Goal: Task Accomplishment & Management: Use online tool/utility

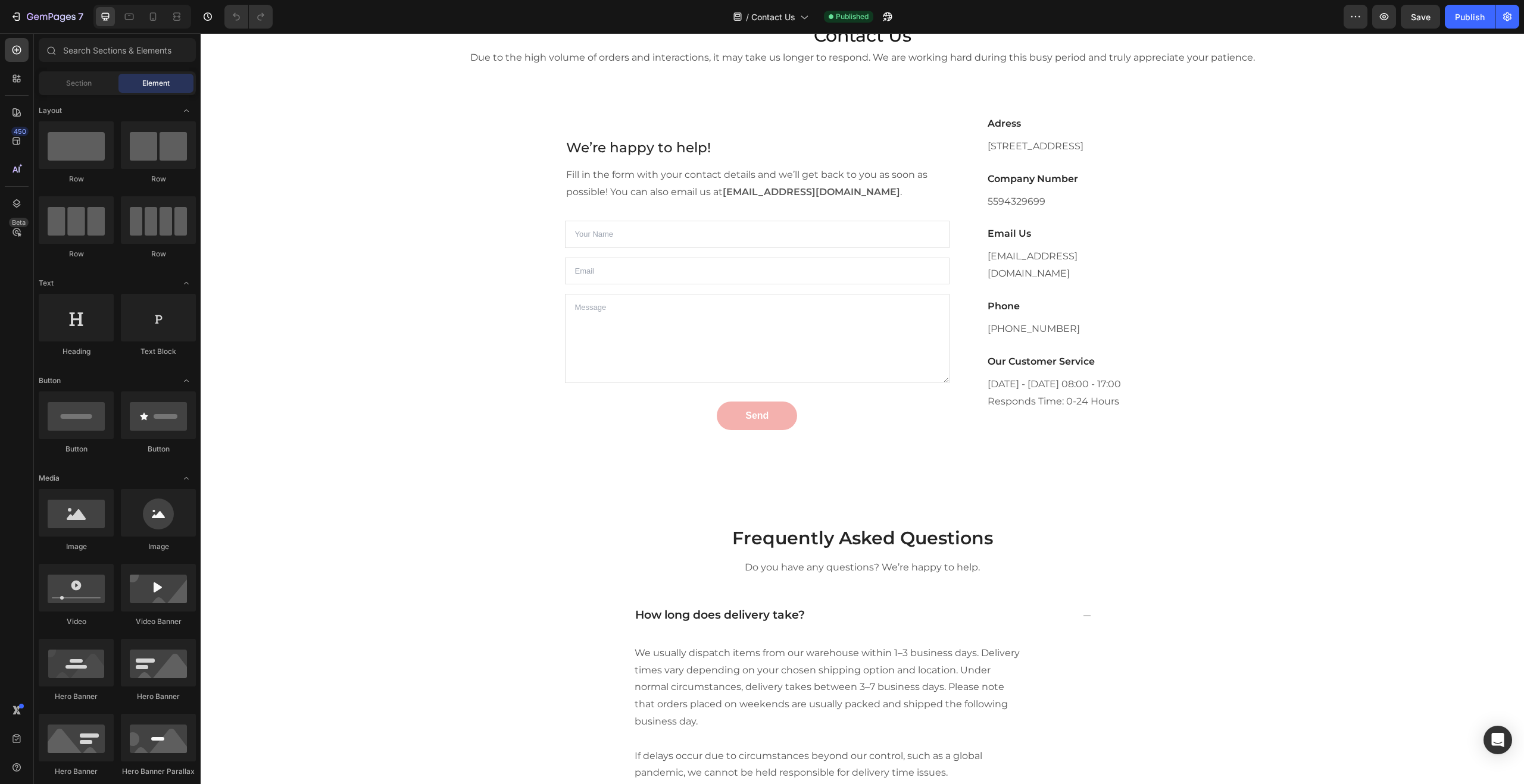
scroll to position [35, 0]
click at [1044, 390] on p "[DATE] - [DATE] 08:00 - 17:00" at bounding box center [1073, 384] width 171 height 17
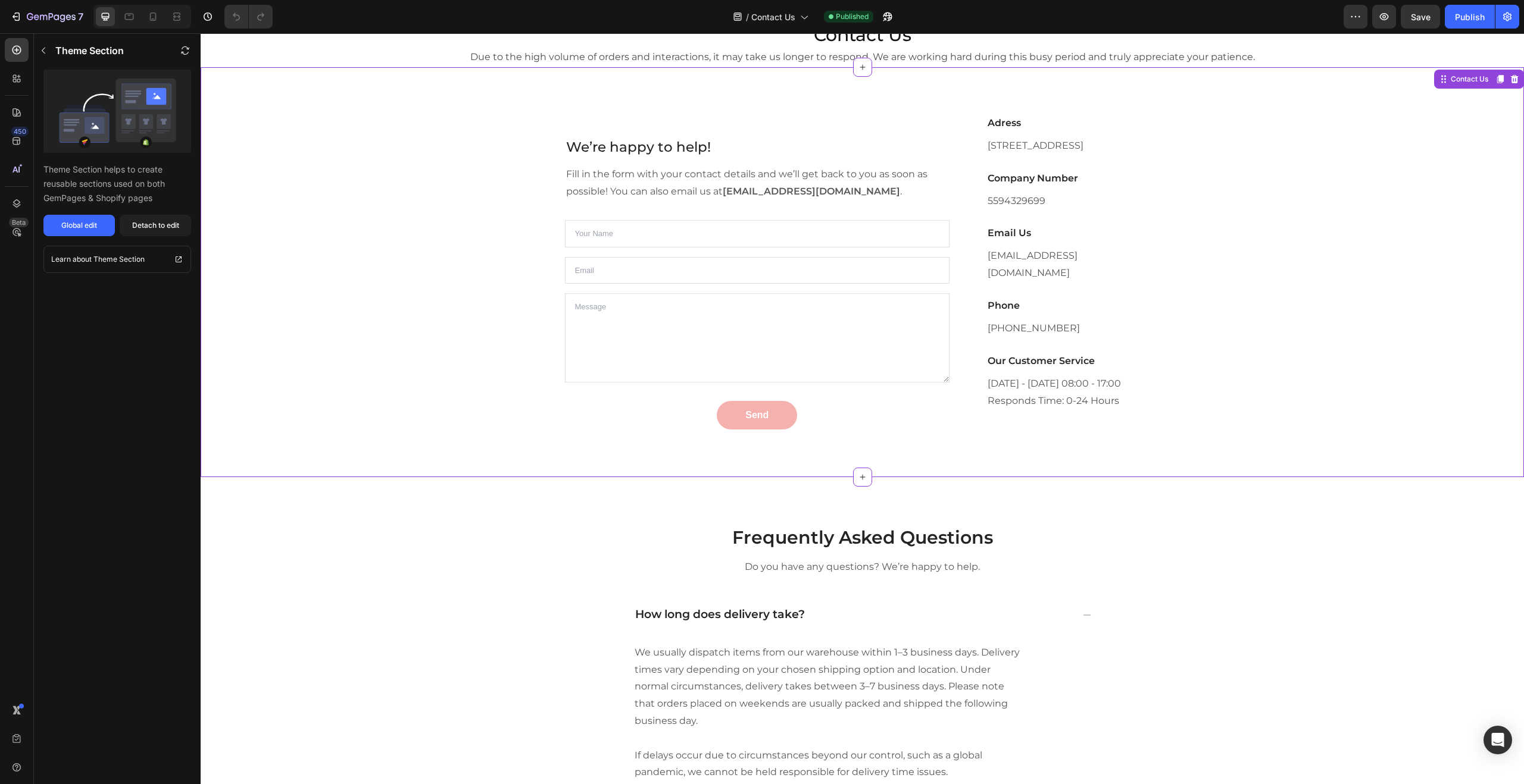
click at [1061, 385] on p "[DATE] - [DATE] 08:00 - 17:00" at bounding box center [1073, 384] width 171 height 17
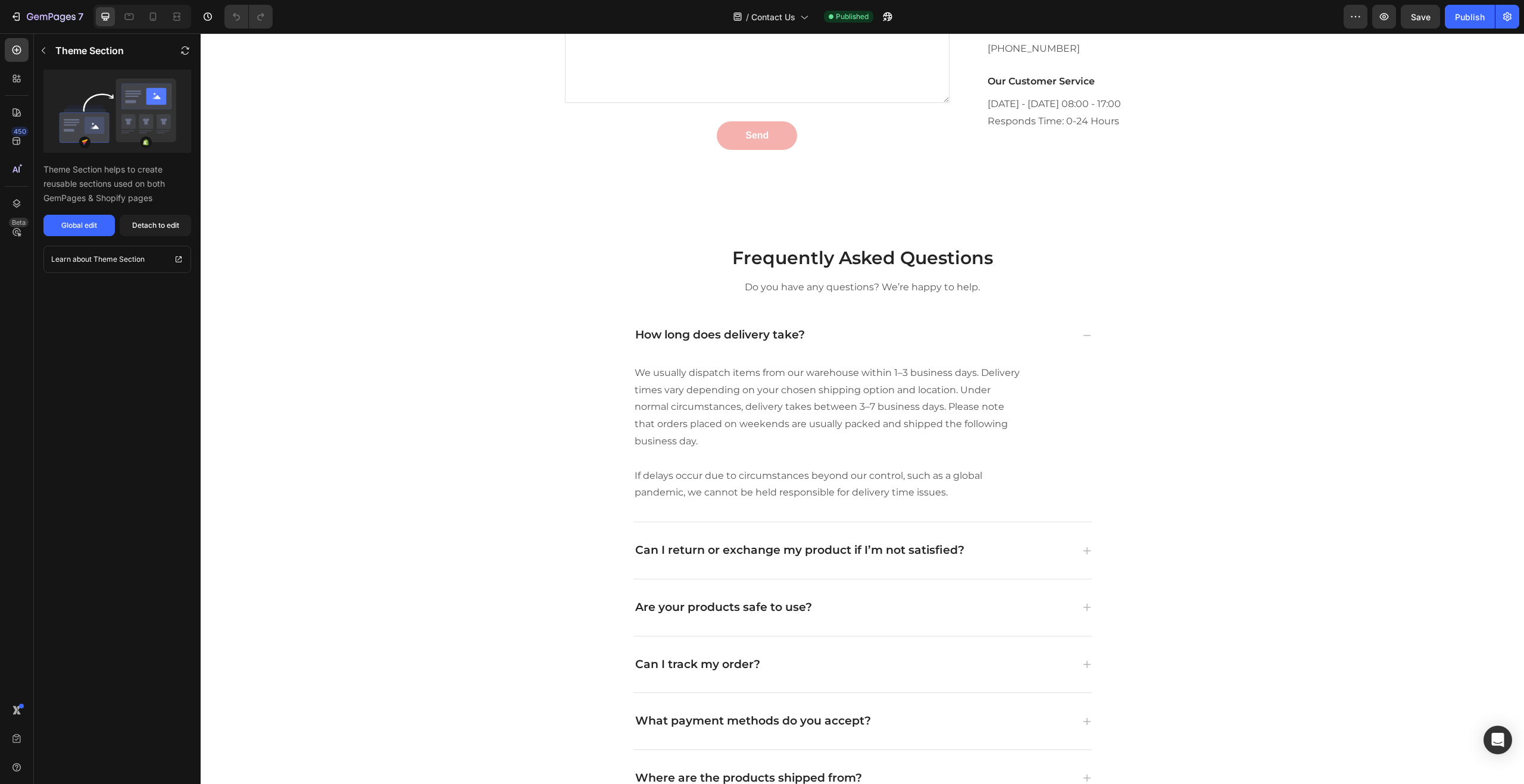
scroll to position [0, 0]
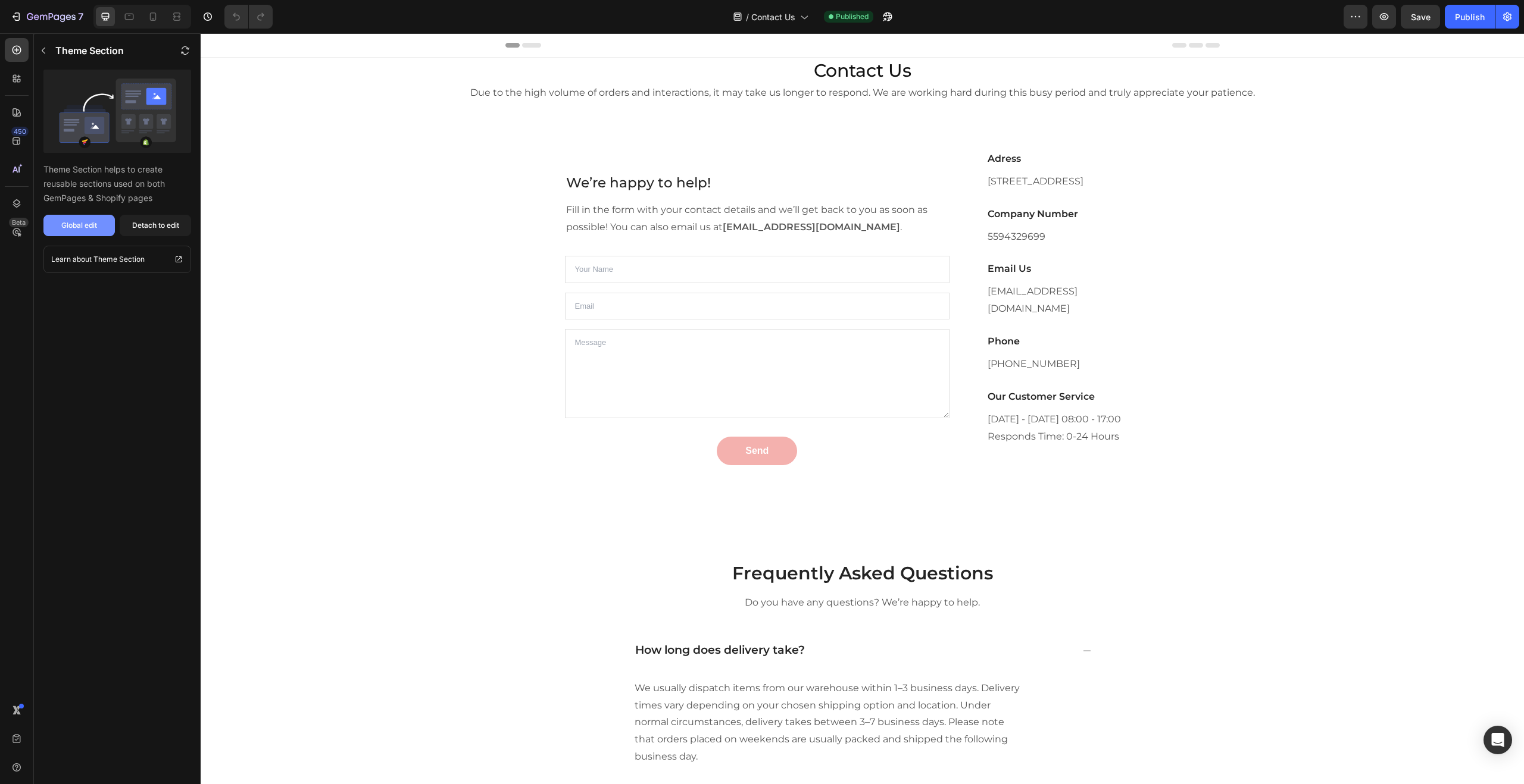
click at [66, 223] on div "Global edit" at bounding box center [79, 225] width 35 height 11
click at [53, 11] on div "7" at bounding box center [55, 16] width 57 height 14
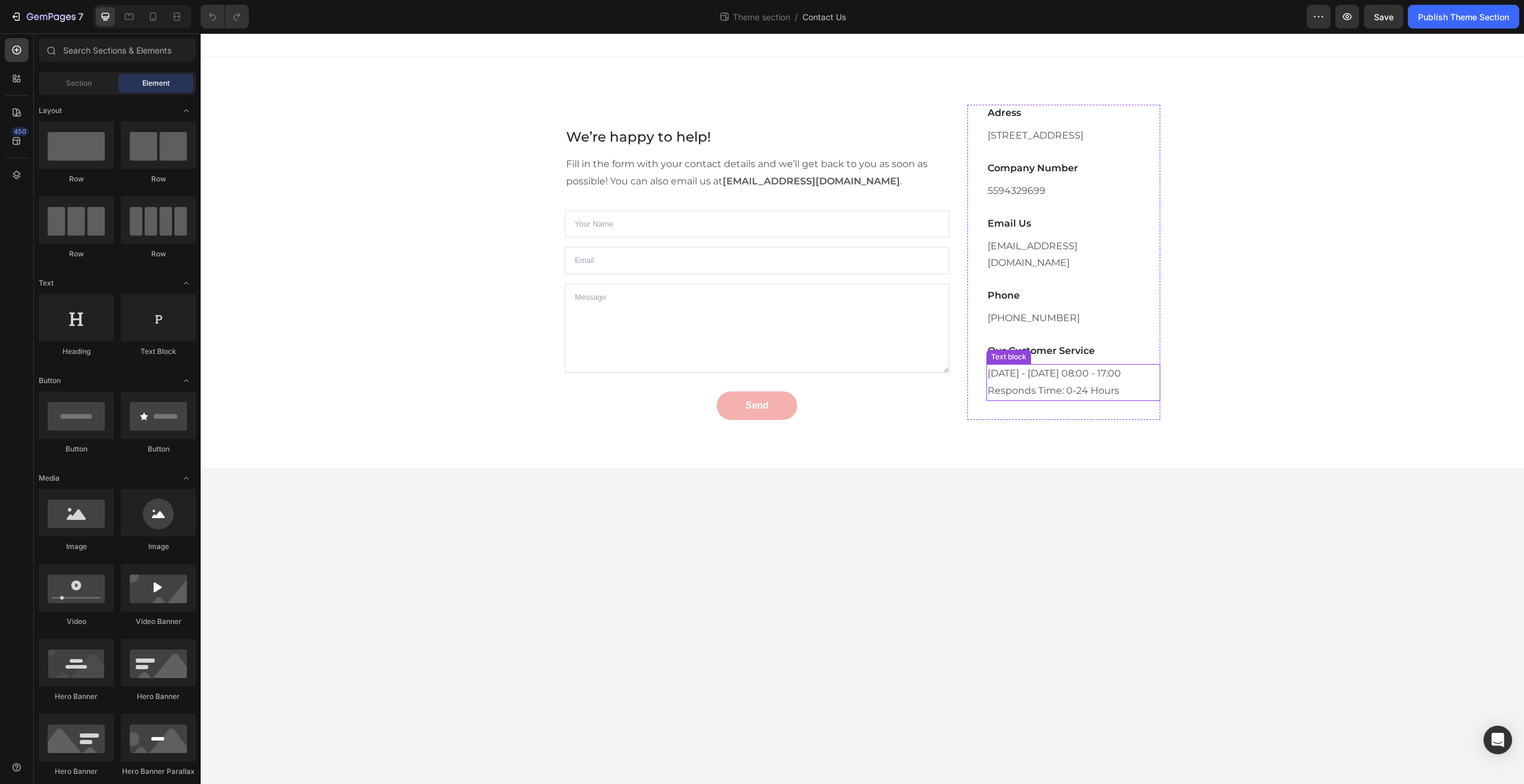
click at [1055, 374] on p "[DATE] - [DATE] 08:00 - 17:00" at bounding box center [1073, 374] width 171 height 17
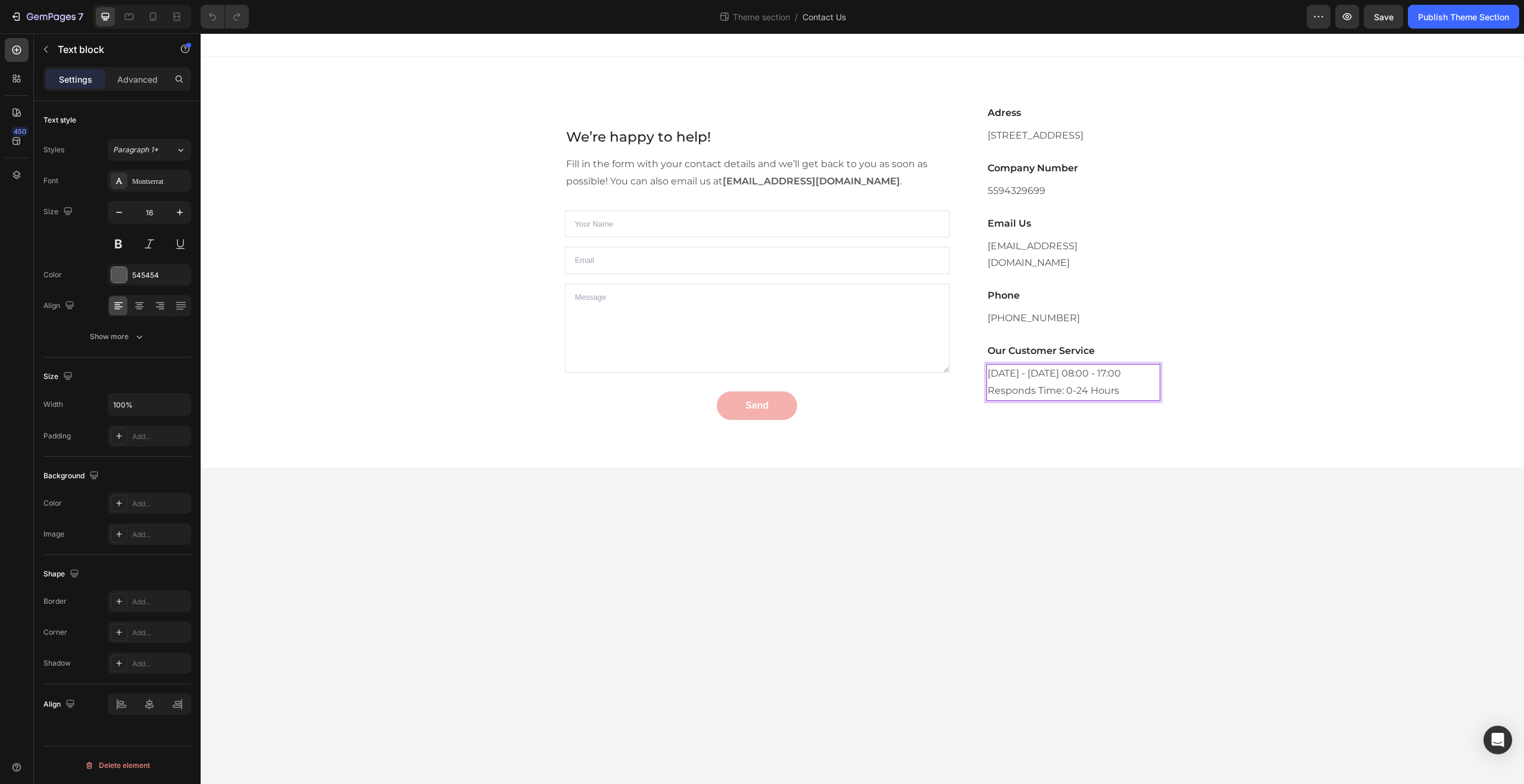
click at [1066, 374] on p "[DATE] - [DATE] 08:00 - 17:00" at bounding box center [1073, 374] width 171 height 17
click at [1060, 374] on p "Monday - Friday 08:00 - 17:00" at bounding box center [1073, 374] width 171 height 17
click at [1062, 374] on p "Monday - Friday 08:00 - 17:00" at bounding box center [1073, 374] width 171 height 17
click at [1085, 376] on p "Monday - Sunday 08:00 - 17:00" at bounding box center [1073, 374] width 171 height 17
click at [1117, 374] on p "Monday - Sunday 00:00 - 17:00" at bounding box center [1073, 374] width 171 height 17
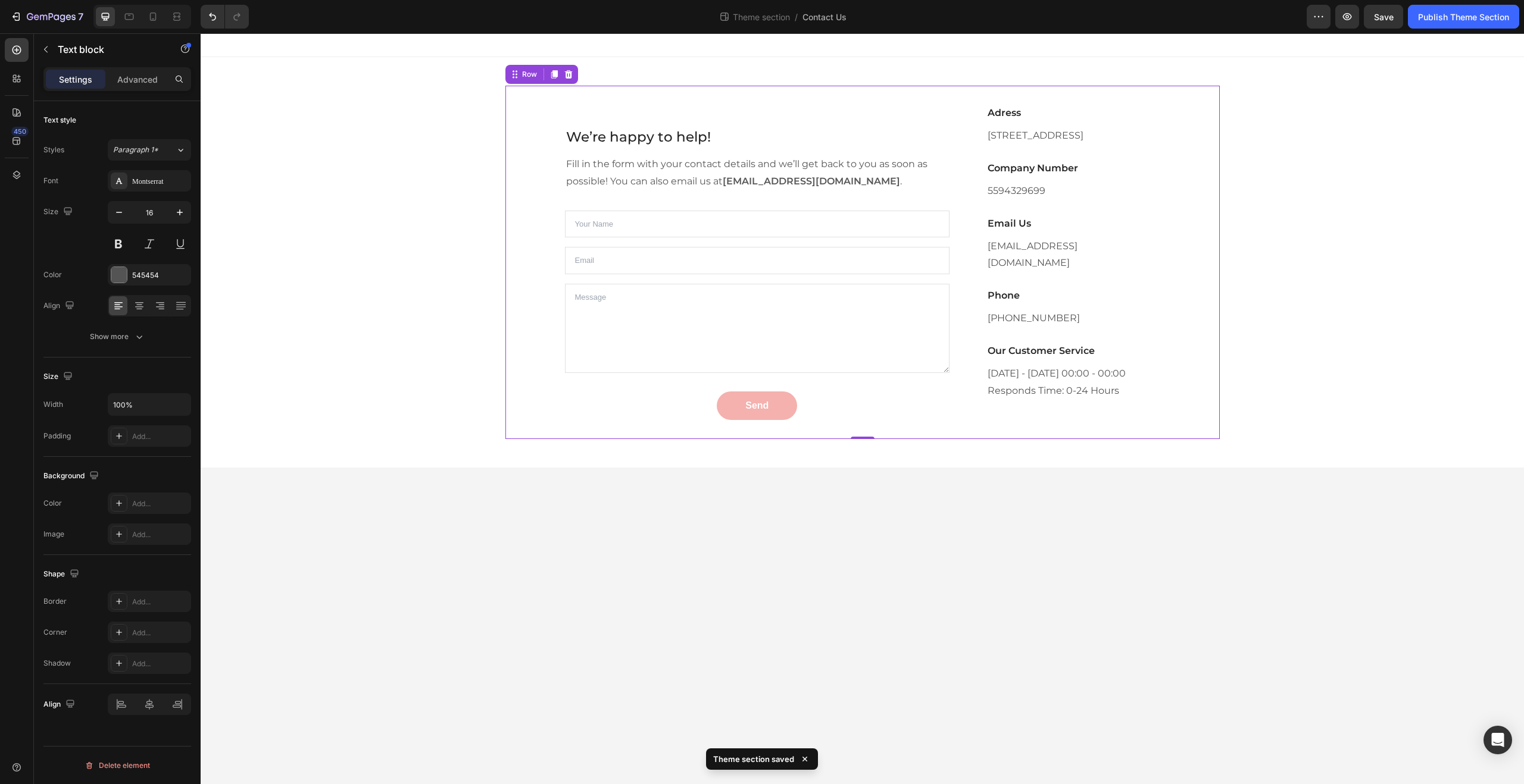
click at [1182, 334] on div "We’re happy to help! Heading Fill in the form with your contact details and we’…" at bounding box center [863, 262] width 714 height 353
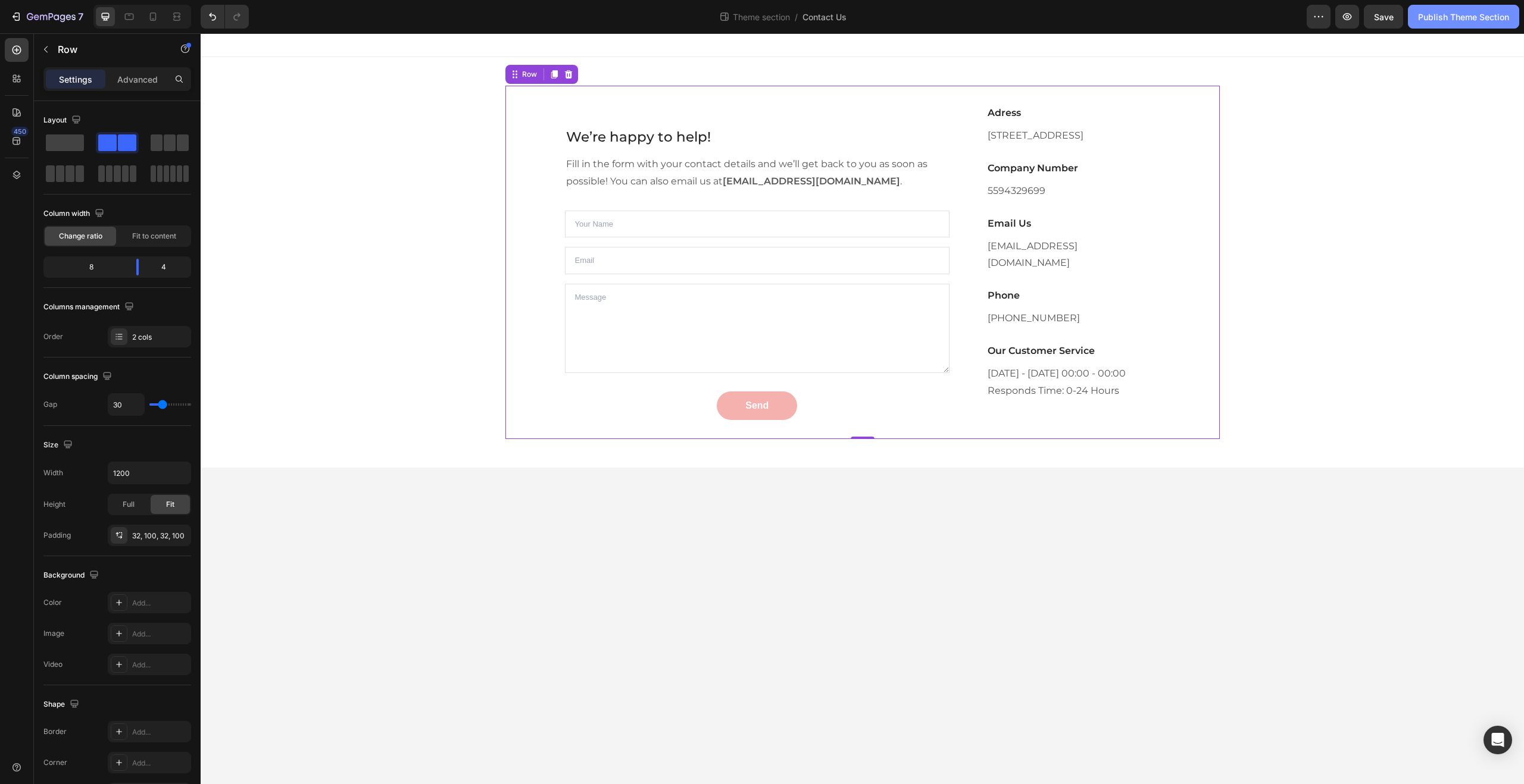
click at [1444, 25] on button "Publish Theme Section" at bounding box center [1462, 17] width 111 height 24
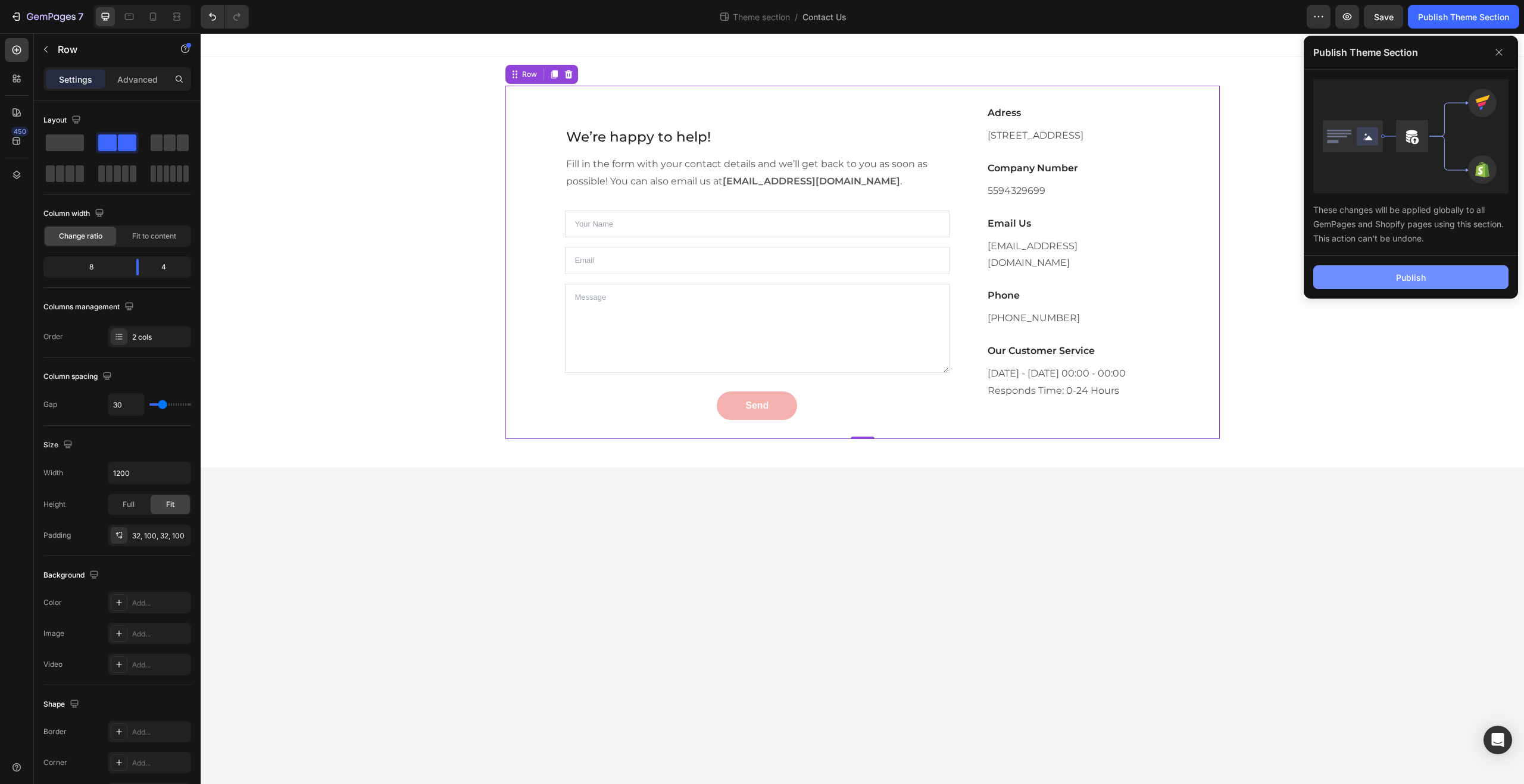
click at [1368, 276] on button "Publish" at bounding box center [1411, 277] width 195 height 24
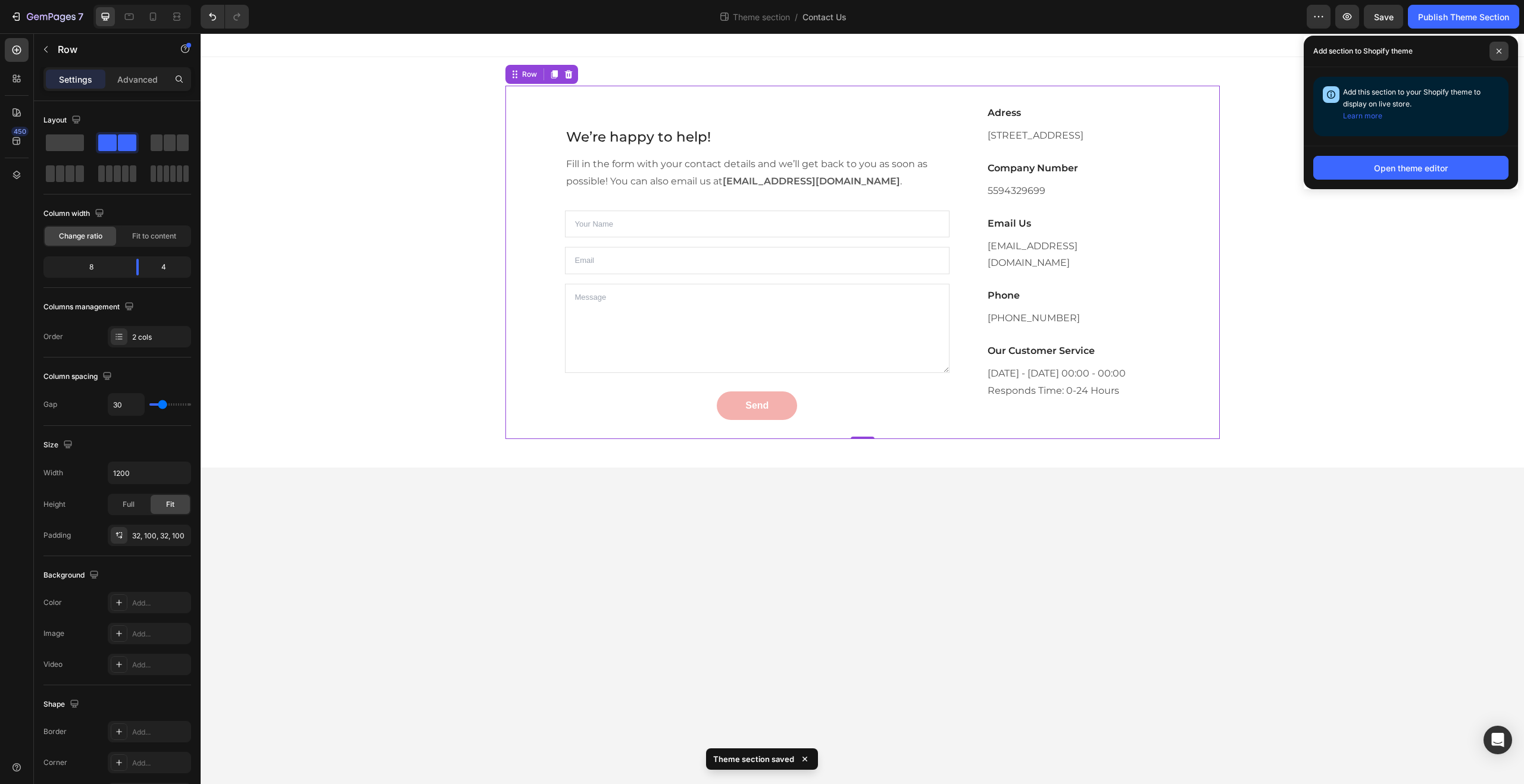
click at [1496, 51] on icon at bounding box center [1499, 51] width 6 height 6
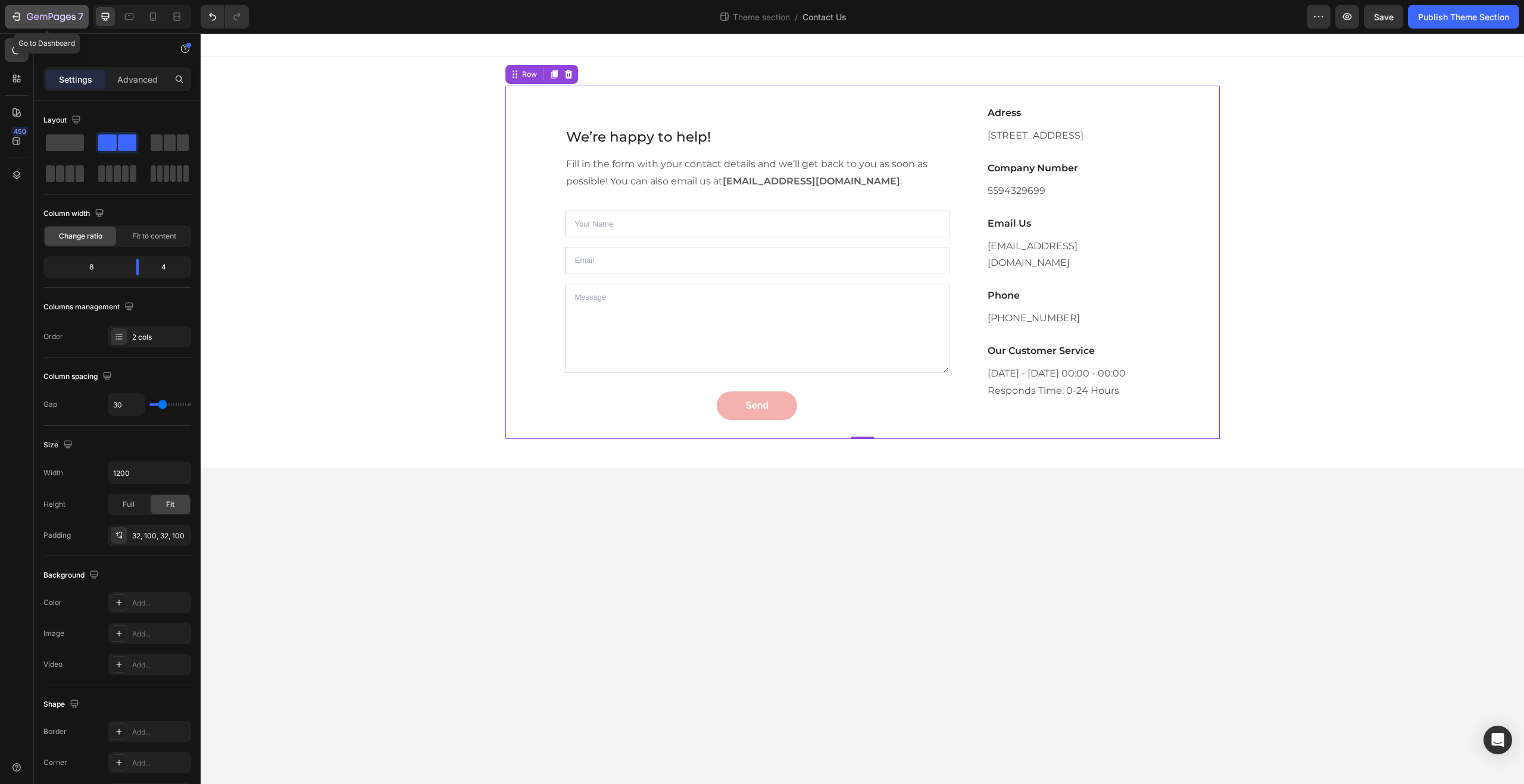
click at [73, 18] on icon "button" at bounding box center [51, 18] width 49 height 10
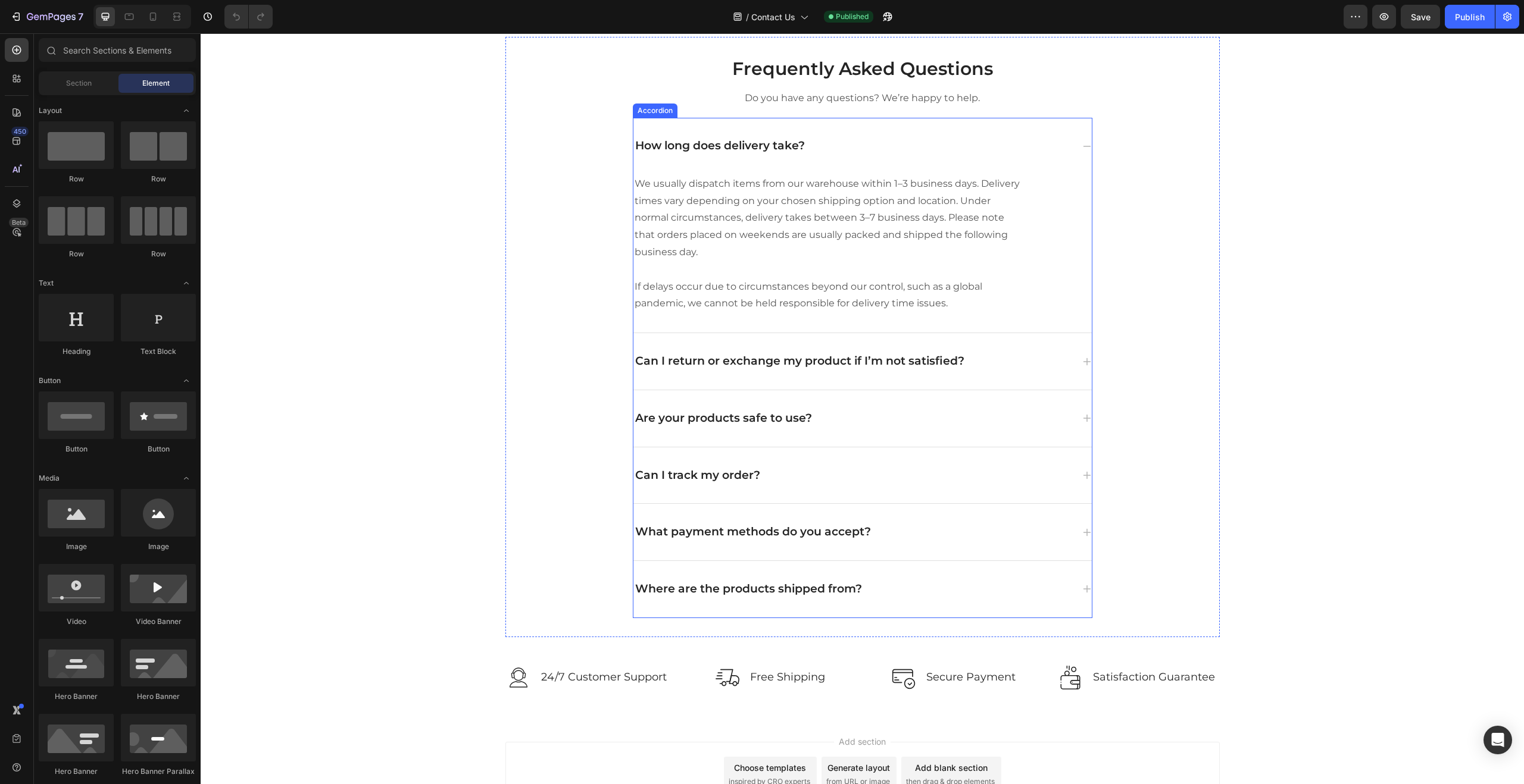
scroll to position [501, 0]
click at [864, 225] on p "We usually dispatch items from our warehouse within 1–3 business days. Delivery…" at bounding box center [829, 221] width 389 height 86
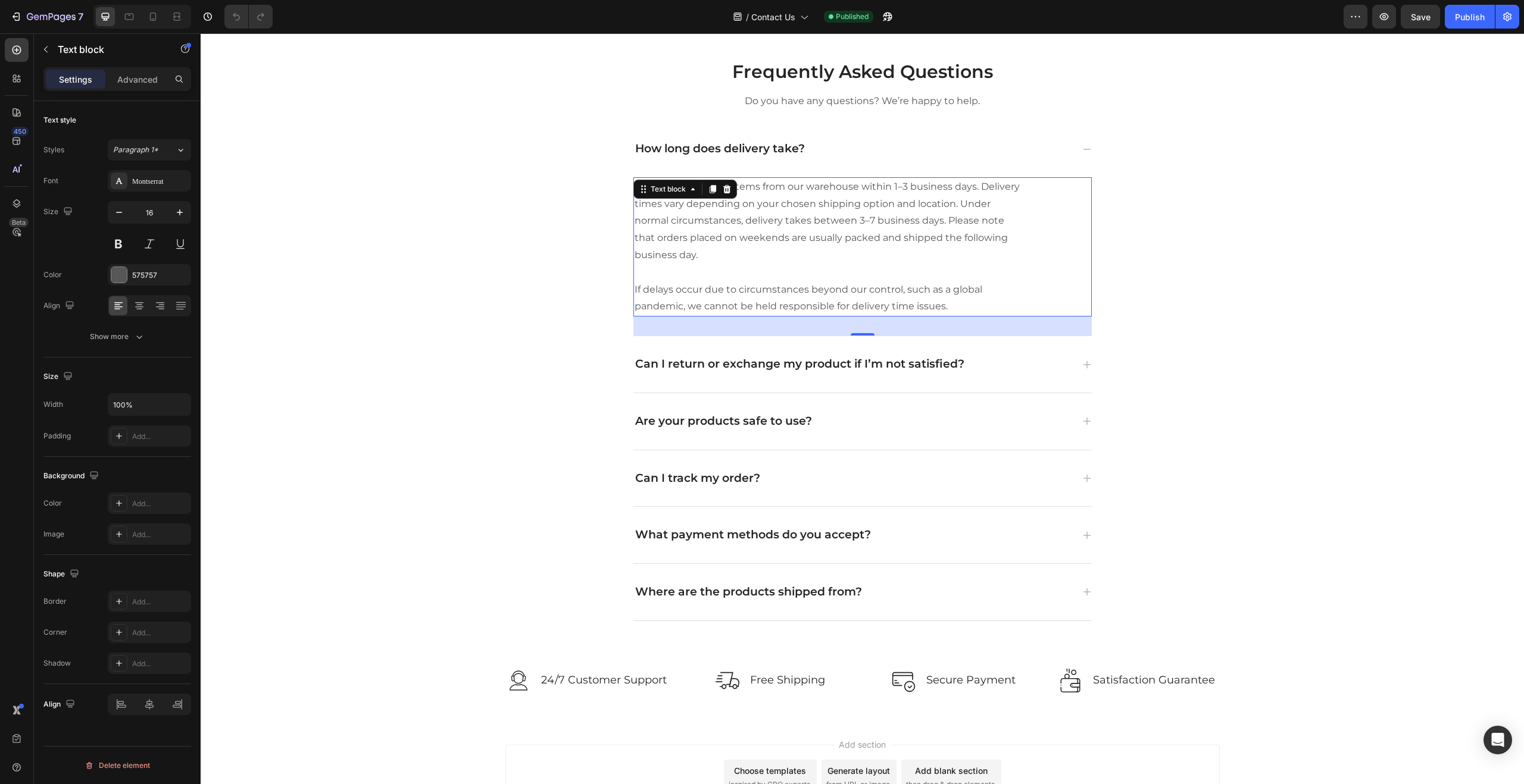
click at [863, 220] on p "We usually dispatch items from our warehouse within 1–3 business days. Delivery…" at bounding box center [829, 221] width 389 height 86
click at [871, 220] on p "We usually dispatch items from our warehouse within 1–3 business days. Delivery…" at bounding box center [829, 221] width 389 height 86
click at [873, 250] on p "We usually dispatch items from our warehouse within 1–3 business days. Delivery…" at bounding box center [829, 221] width 389 height 86
click at [1465, 13] on div "Publish" at bounding box center [1470, 17] width 30 height 13
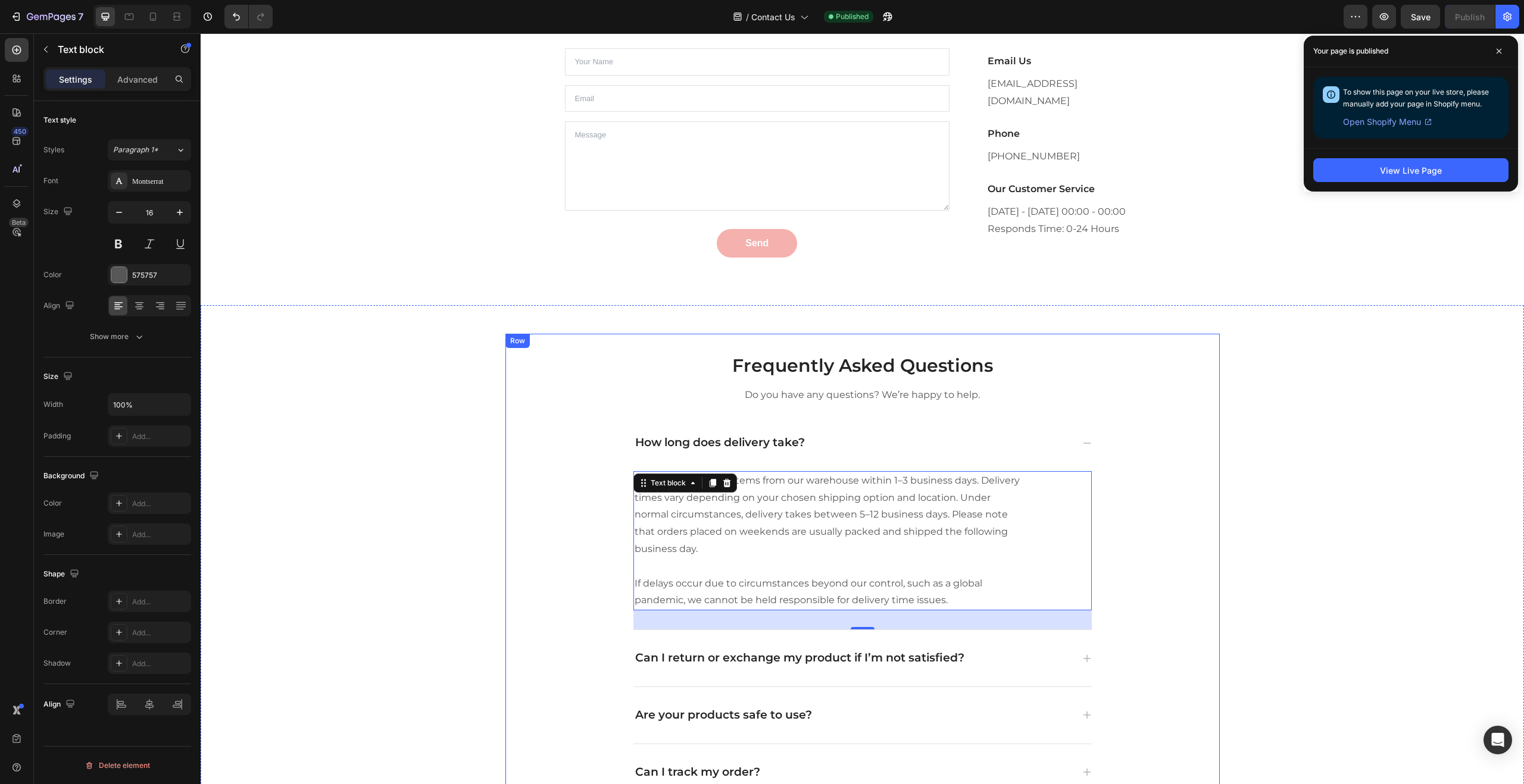
scroll to position [201, 0]
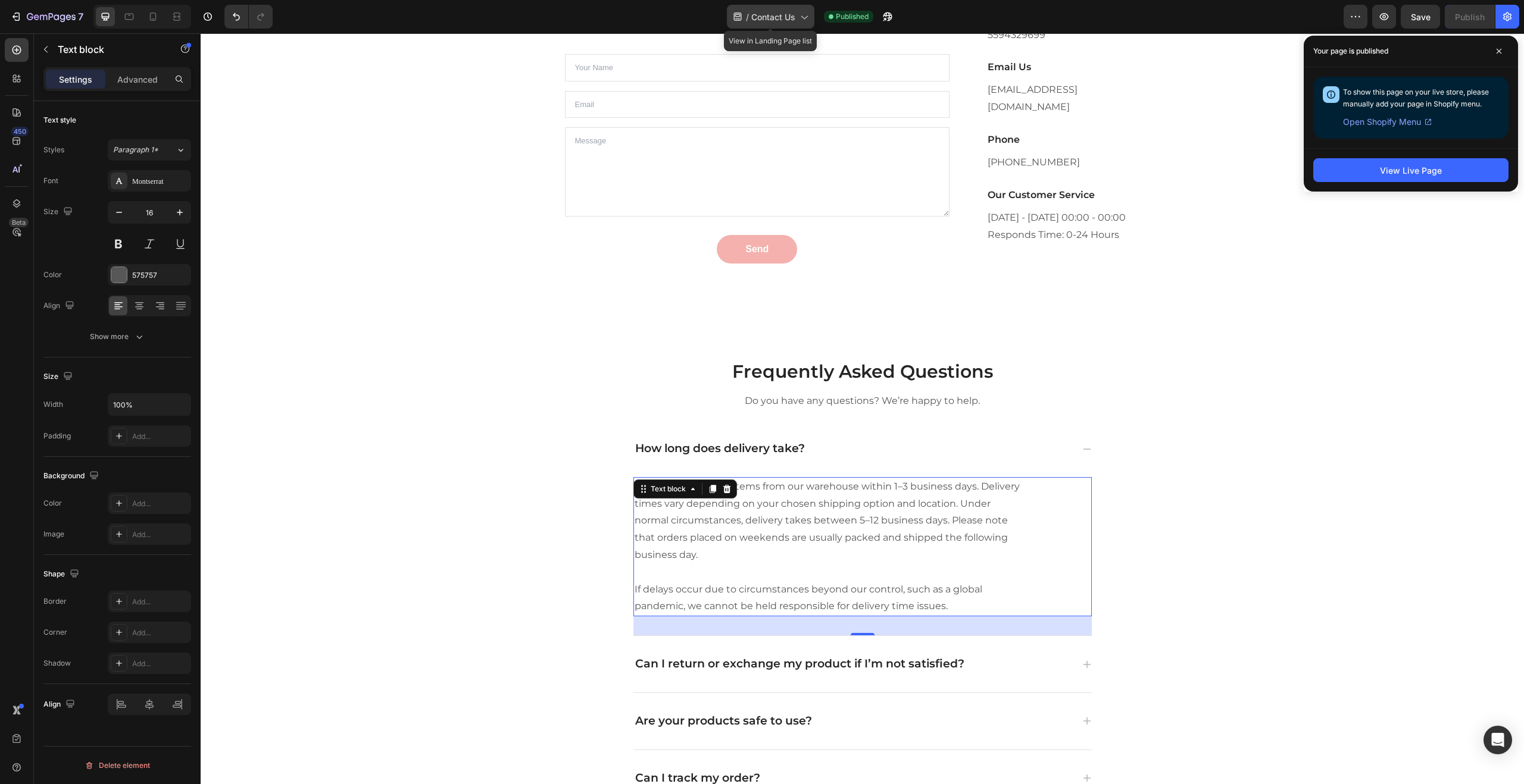
click at [785, 17] on span "Contact Us" at bounding box center [773, 17] width 44 height 13
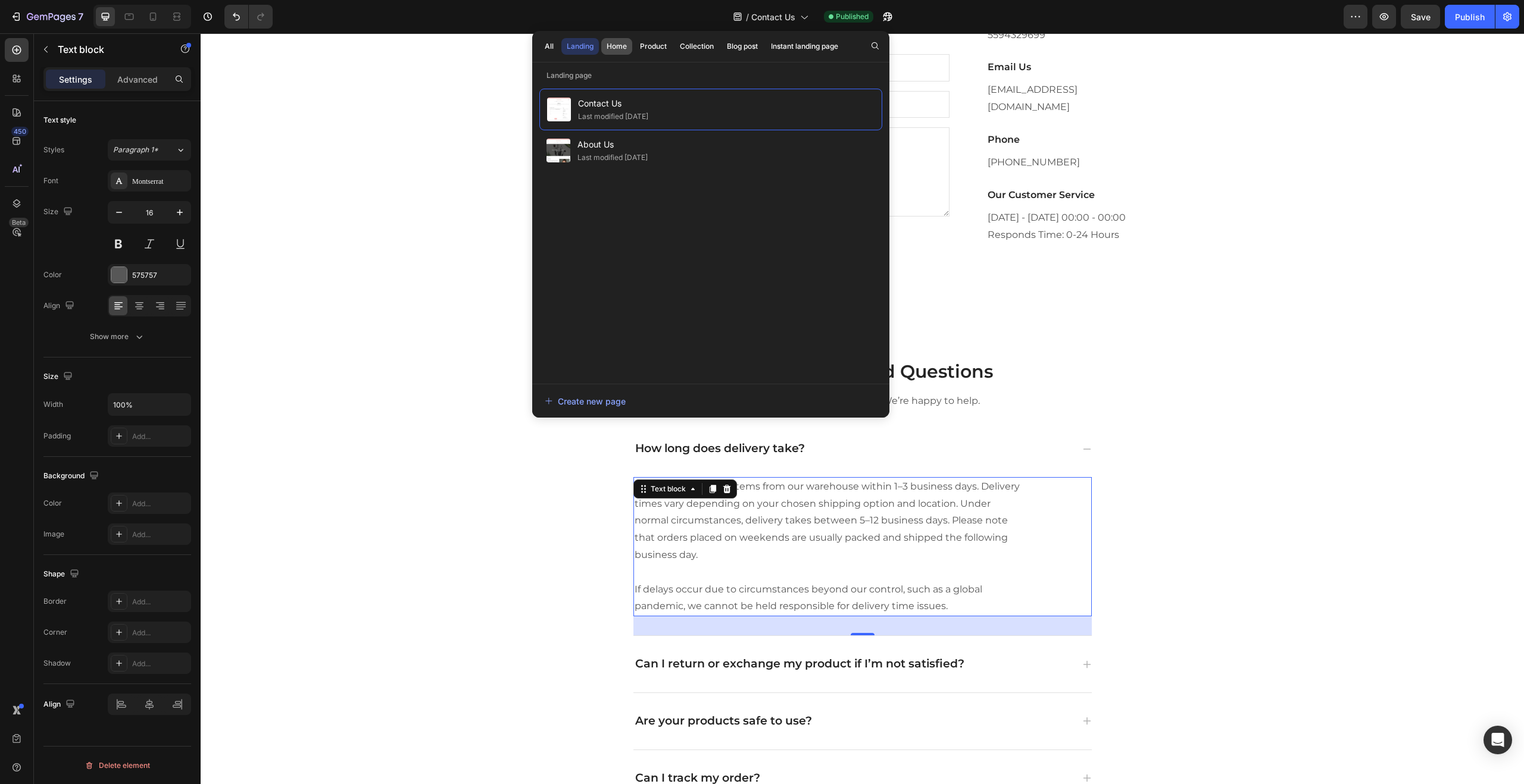
click at [608, 49] on div "Home" at bounding box center [617, 46] width 21 height 11
click at [611, 101] on span "Home - Zerina Beauty" at bounding box center [620, 103] width 85 height 14
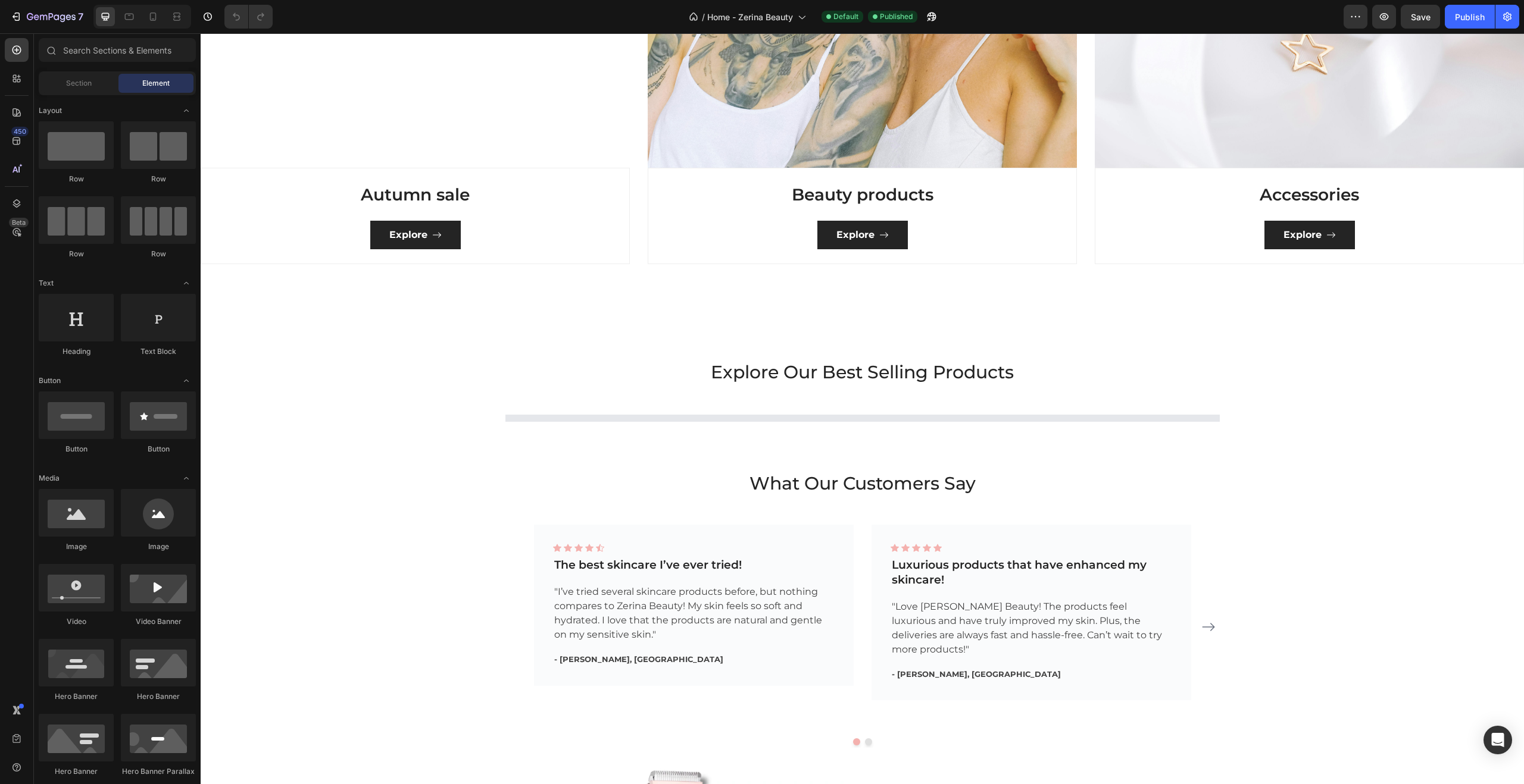
scroll to position [1497, 0]
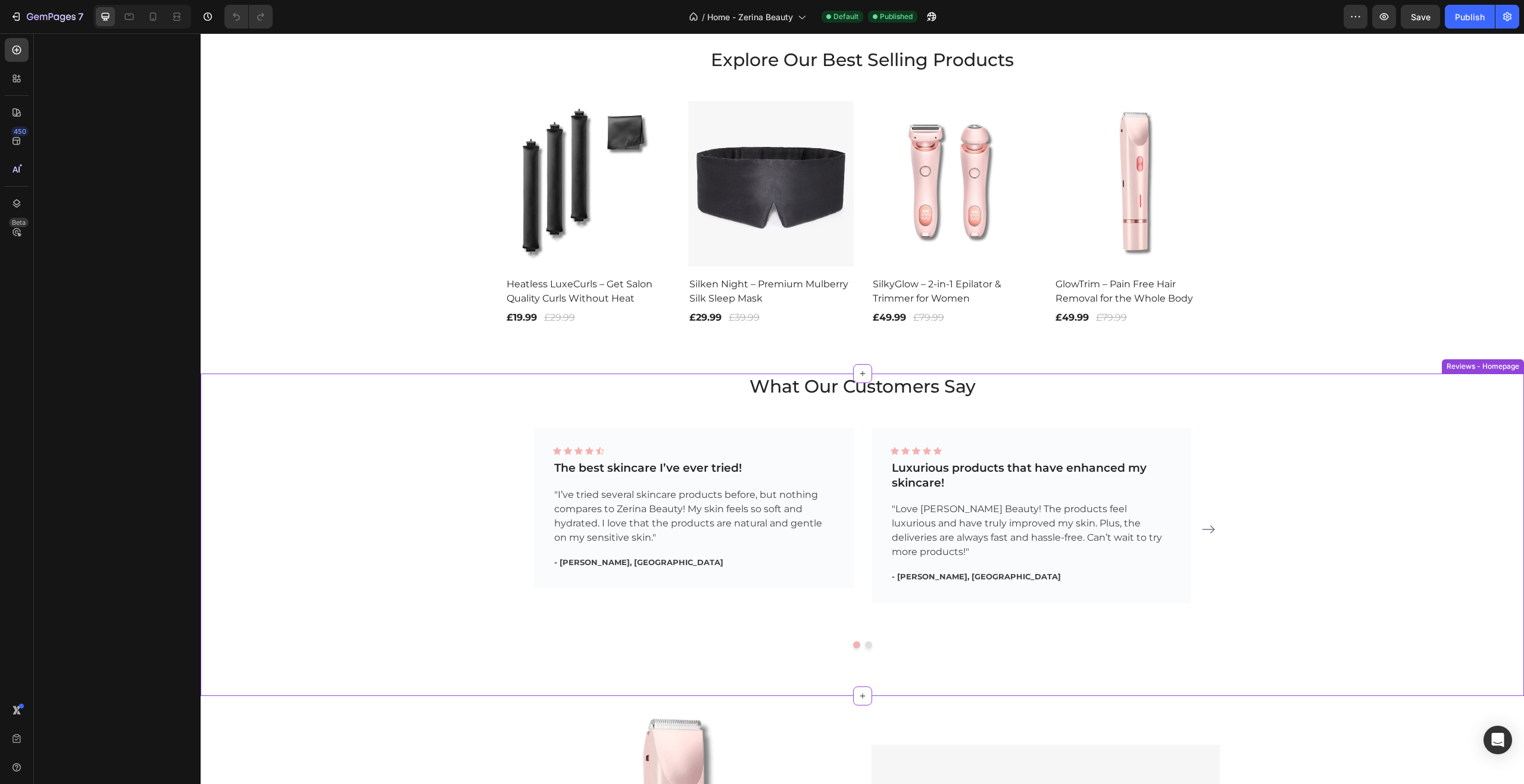
click at [934, 511] on p ""Love Ziryna Beauty! The products feel luxurious and have truly improved my ski…" at bounding box center [1031, 530] width 279 height 57
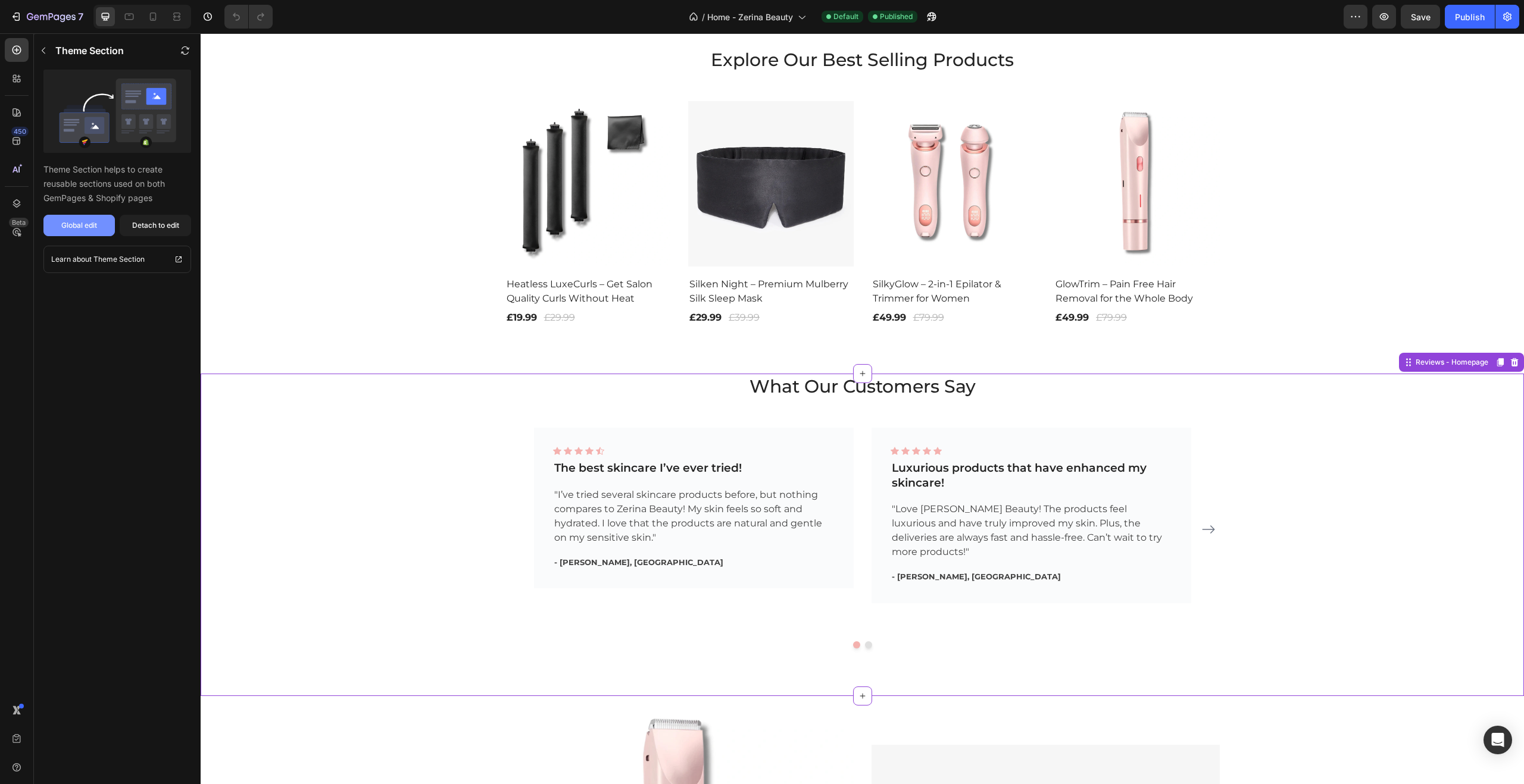
click at [100, 226] on button "Global edit" at bounding box center [78, 226] width 71 height 21
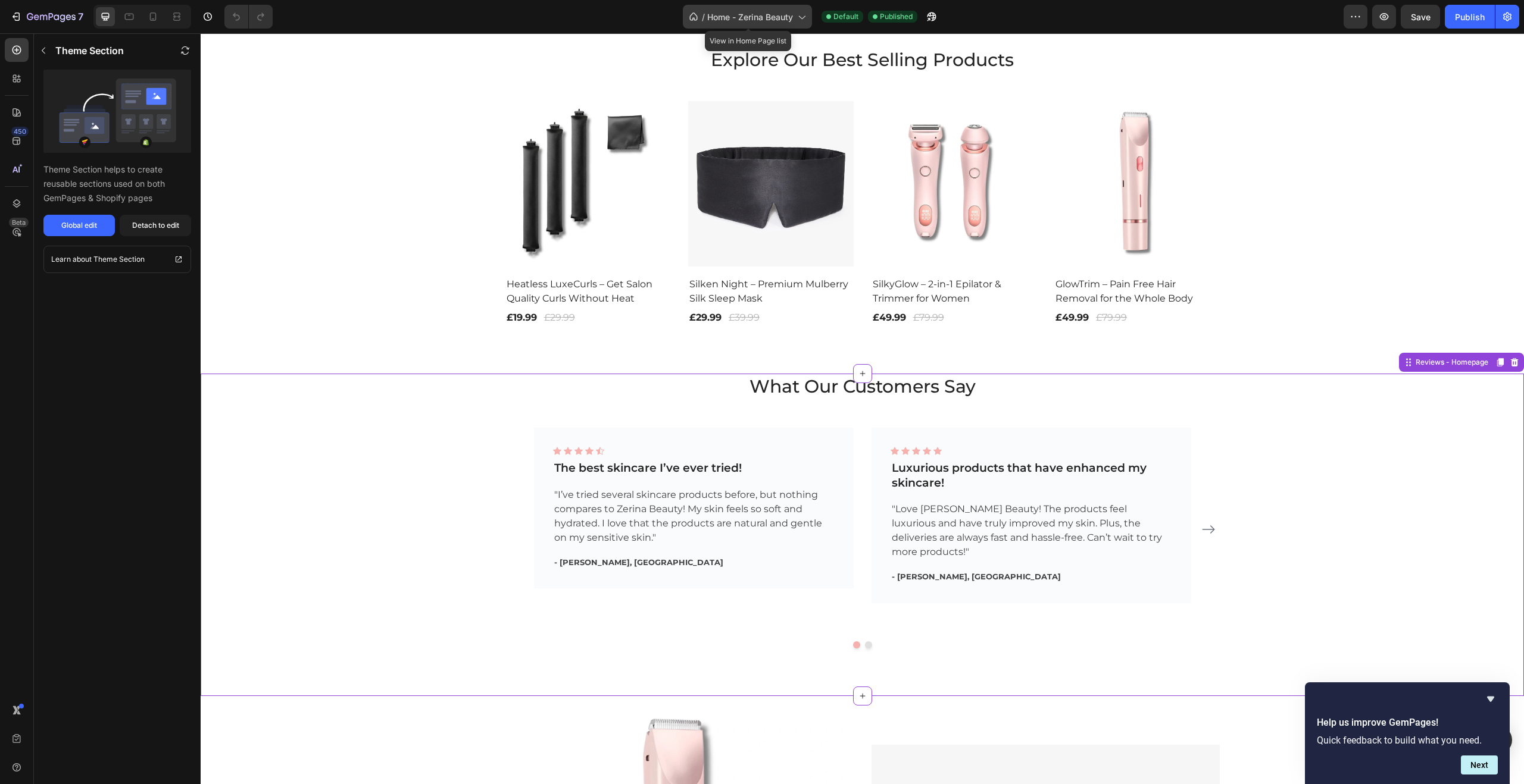
click at [761, 25] on div "/ Home - Zerina Beauty" at bounding box center [747, 17] width 129 height 24
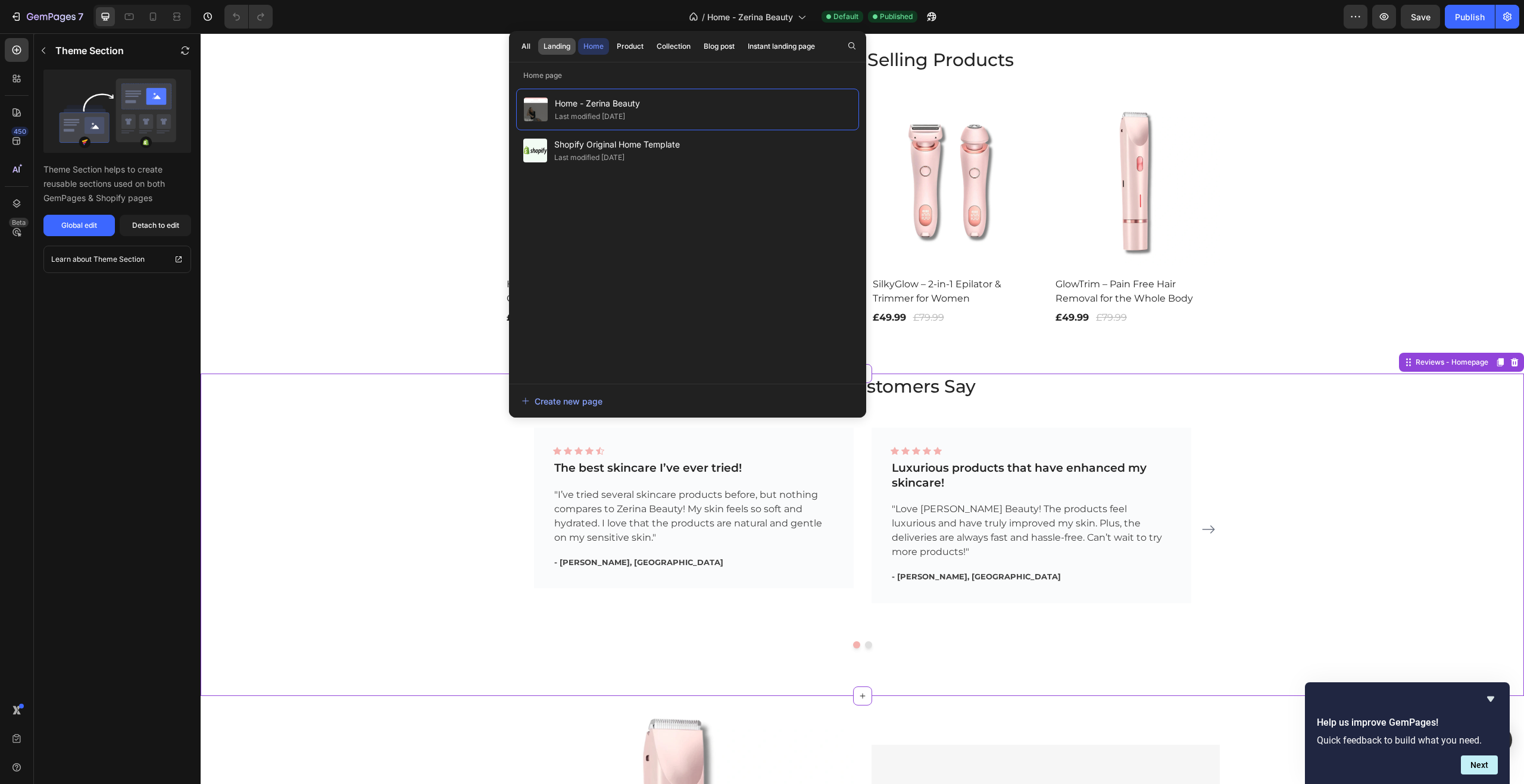
click at [567, 44] on div "Landing" at bounding box center [557, 46] width 27 height 11
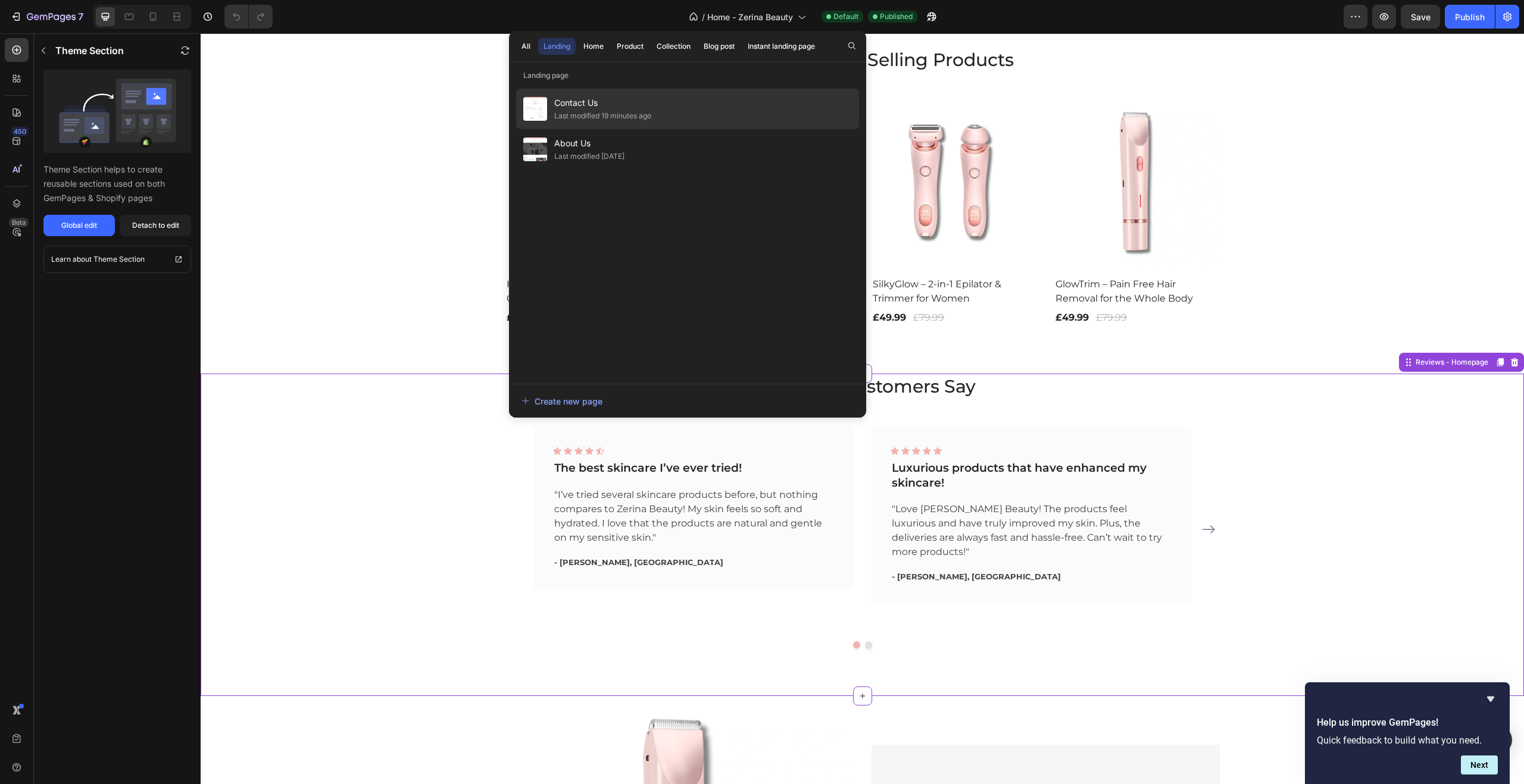
click at [577, 104] on span "Contact Us" at bounding box center [603, 103] width 97 height 14
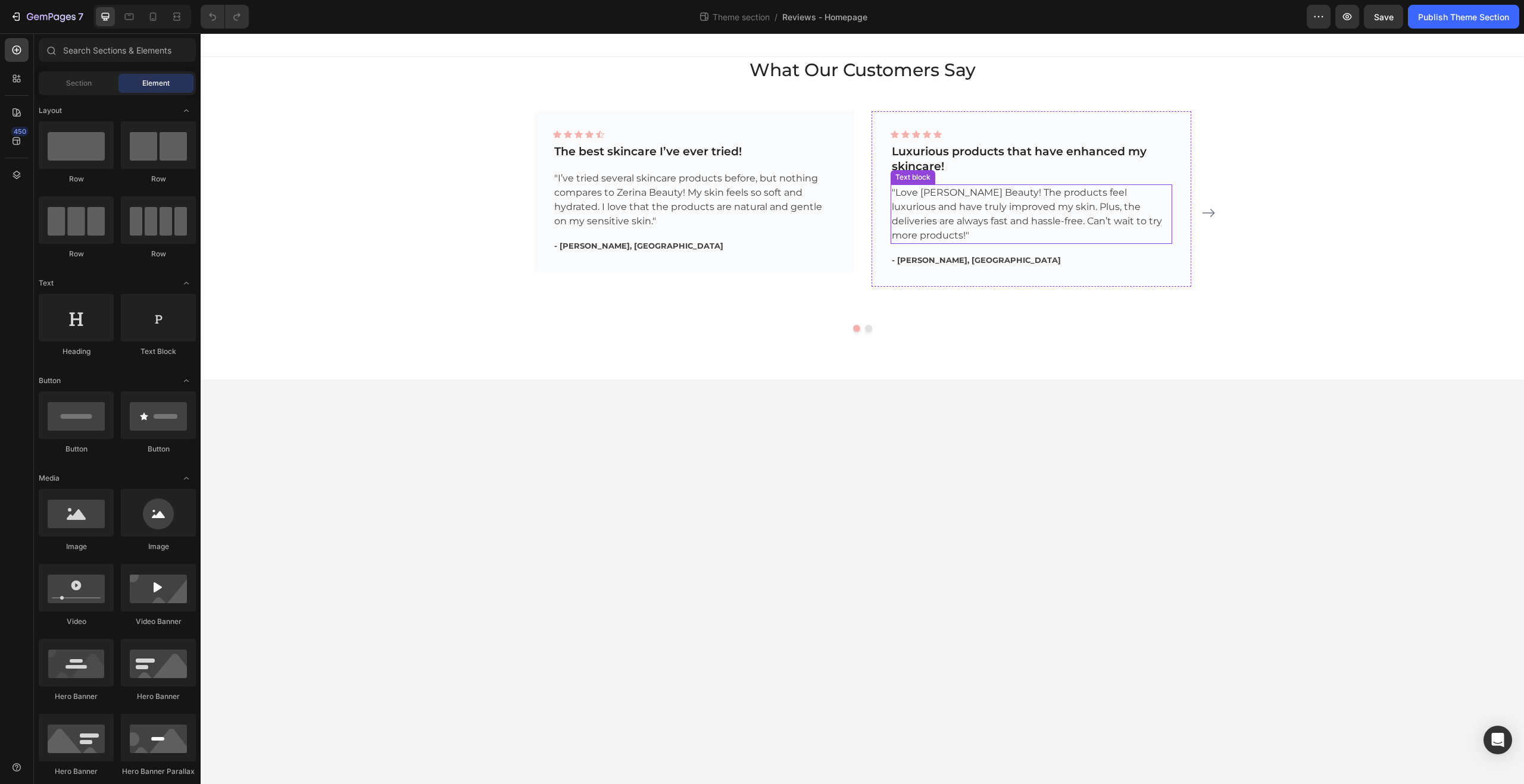
click at [936, 193] on p ""Love [PERSON_NAME] Beauty! The products feel luxurious and have truly improved…" at bounding box center [1031, 214] width 279 height 57
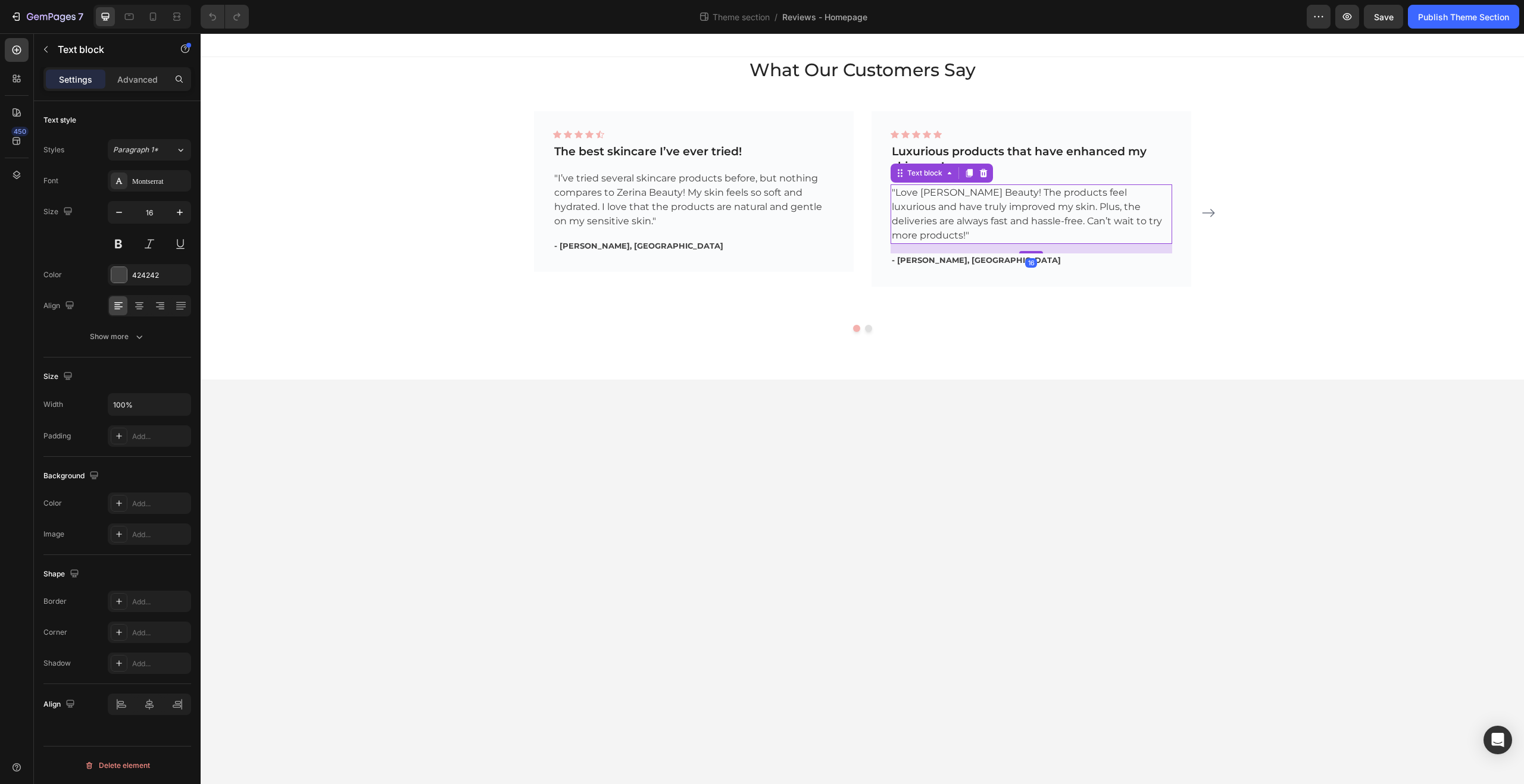
click at [927, 193] on p ""Love [PERSON_NAME] Beauty! The products feel luxurious and have truly improved…" at bounding box center [1031, 214] width 279 height 57
click at [1437, 16] on div "Publish Theme Section" at bounding box center [1463, 17] width 91 height 13
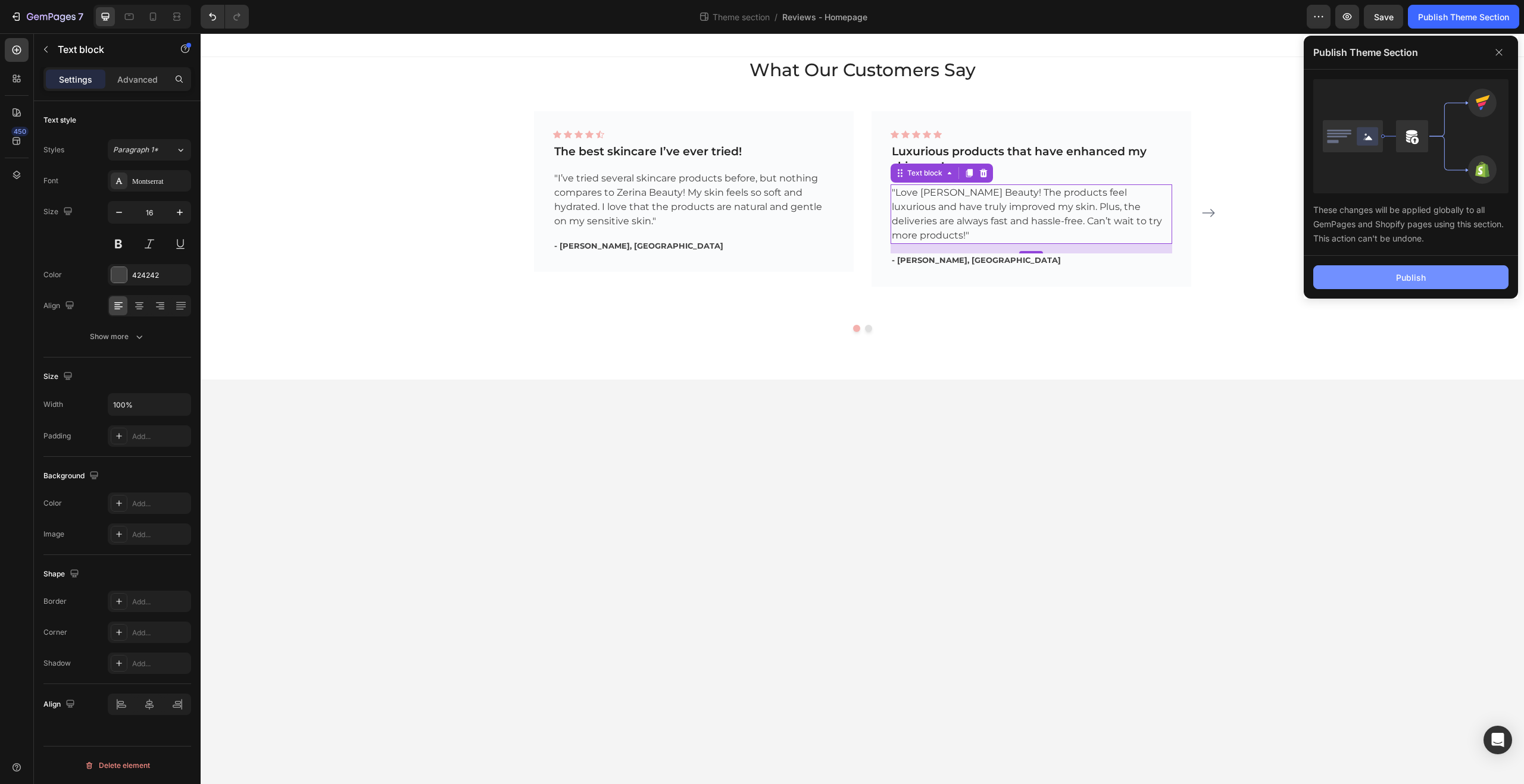
click at [1379, 266] on button "Publish" at bounding box center [1411, 277] width 195 height 24
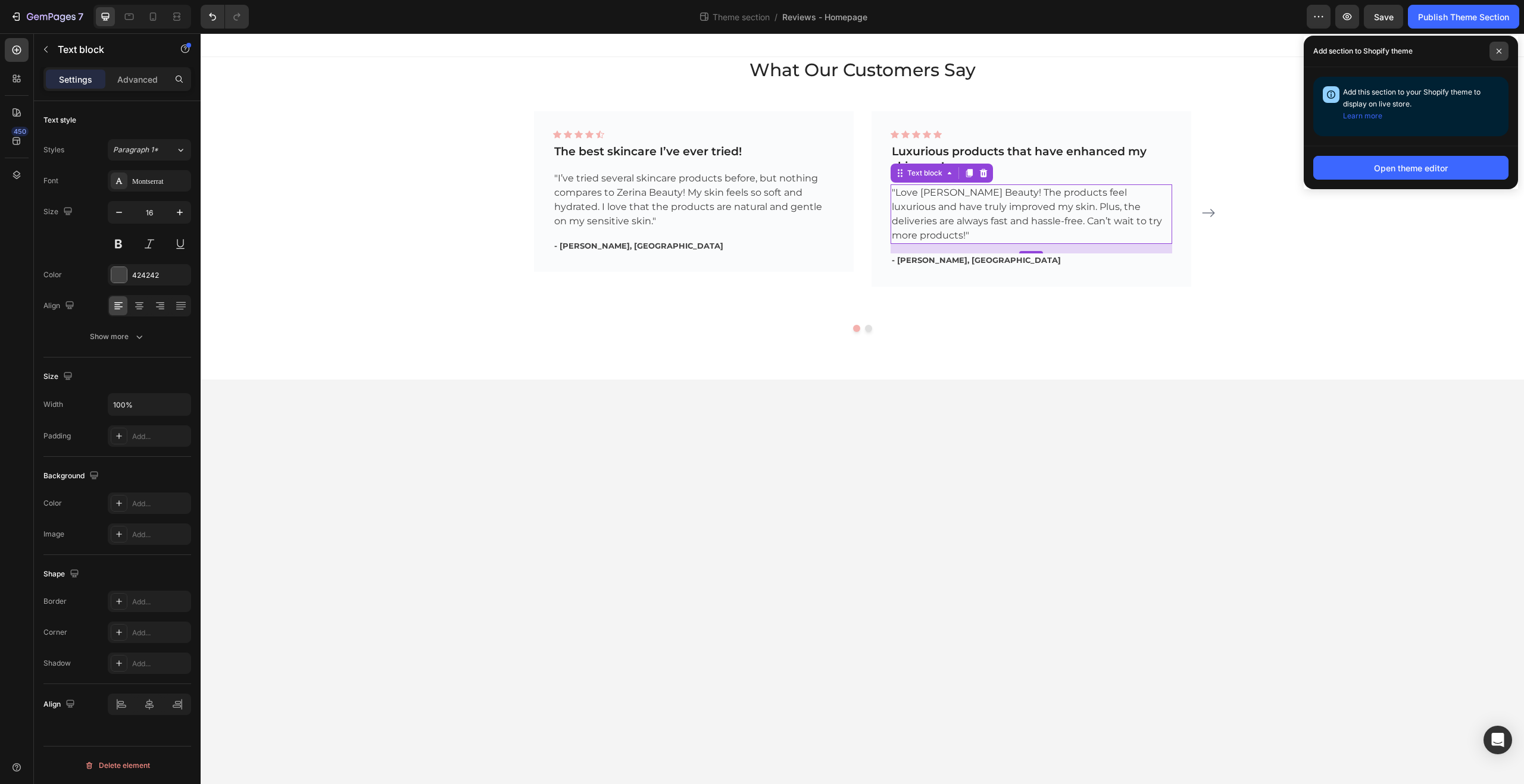
click at [1503, 54] on span at bounding box center [1499, 51] width 19 height 19
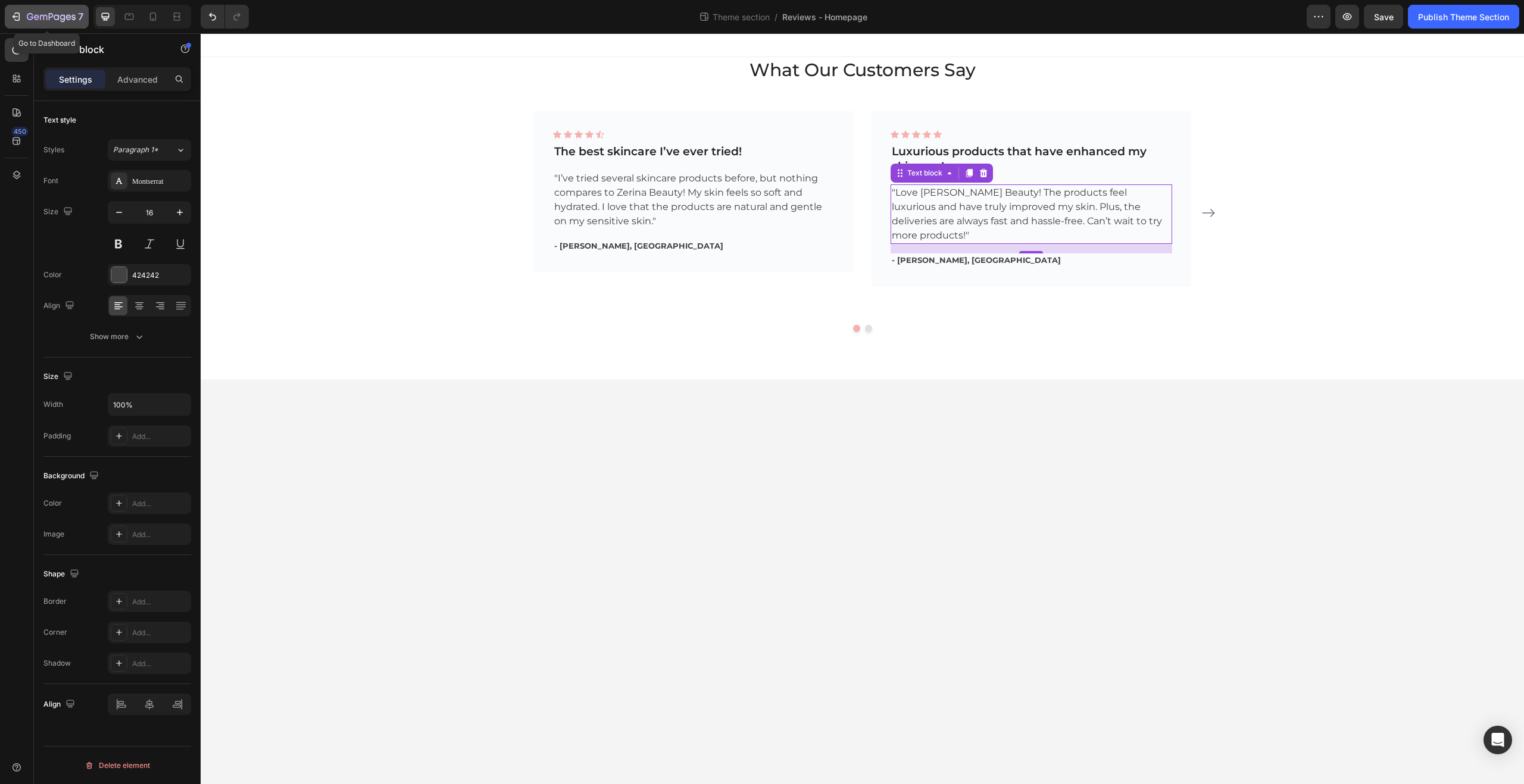
click at [62, 18] on icon "button" at bounding box center [51, 18] width 49 height 10
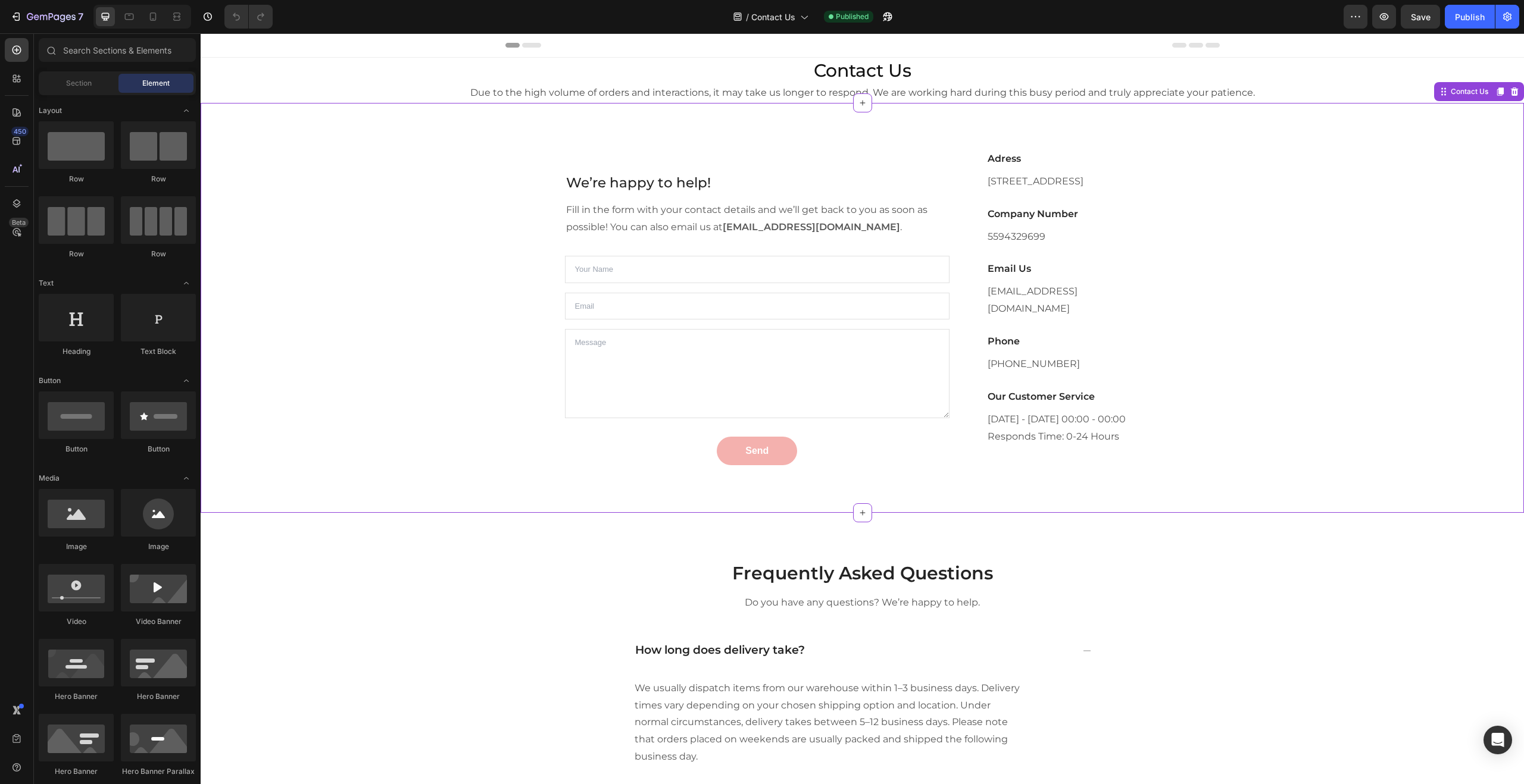
click at [1018, 184] on p "[STREET_ADDRESS]" at bounding box center [1073, 182] width 171 height 17
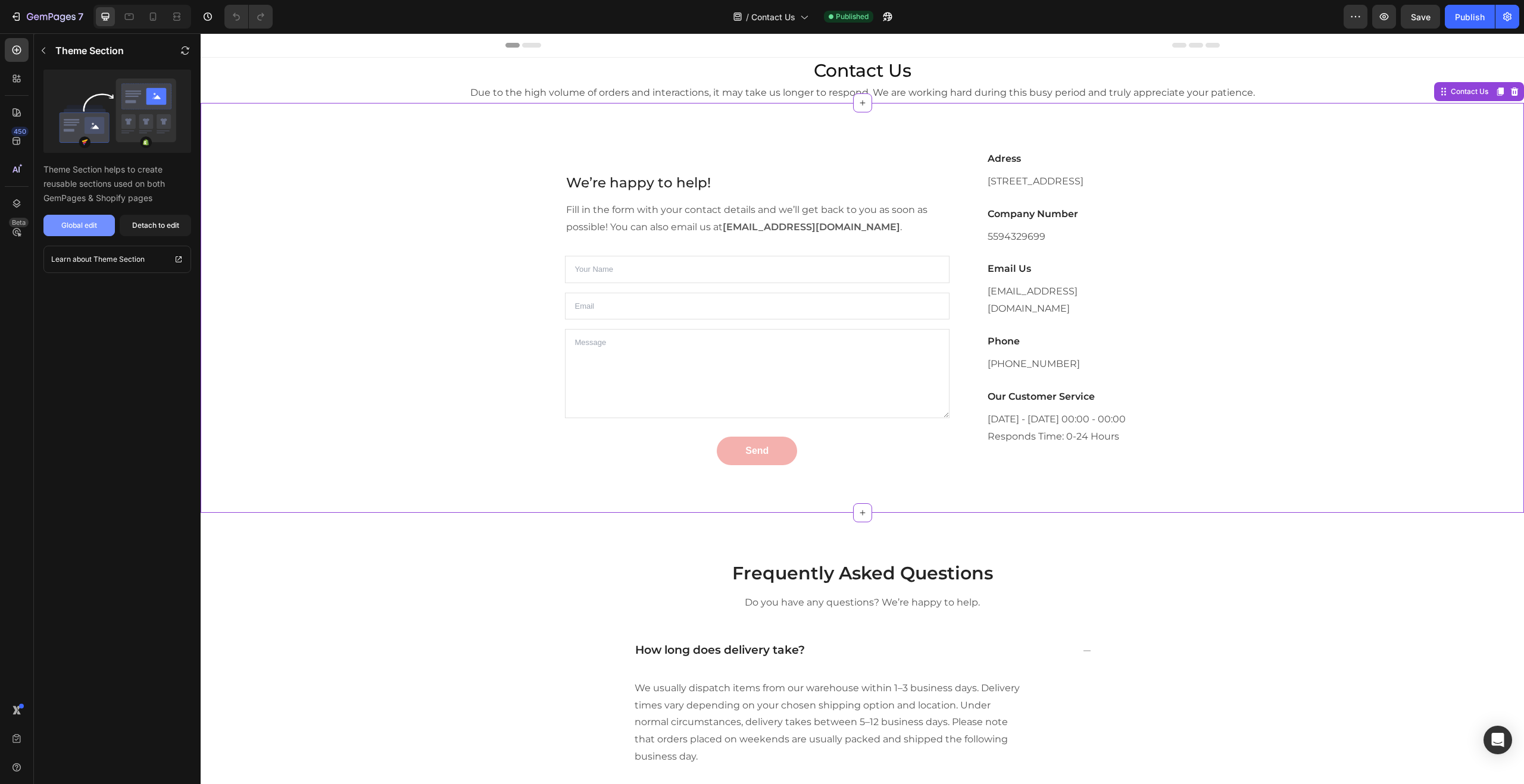
click at [102, 223] on button "Global edit" at bounding box center [78, 226] width 71 height 21
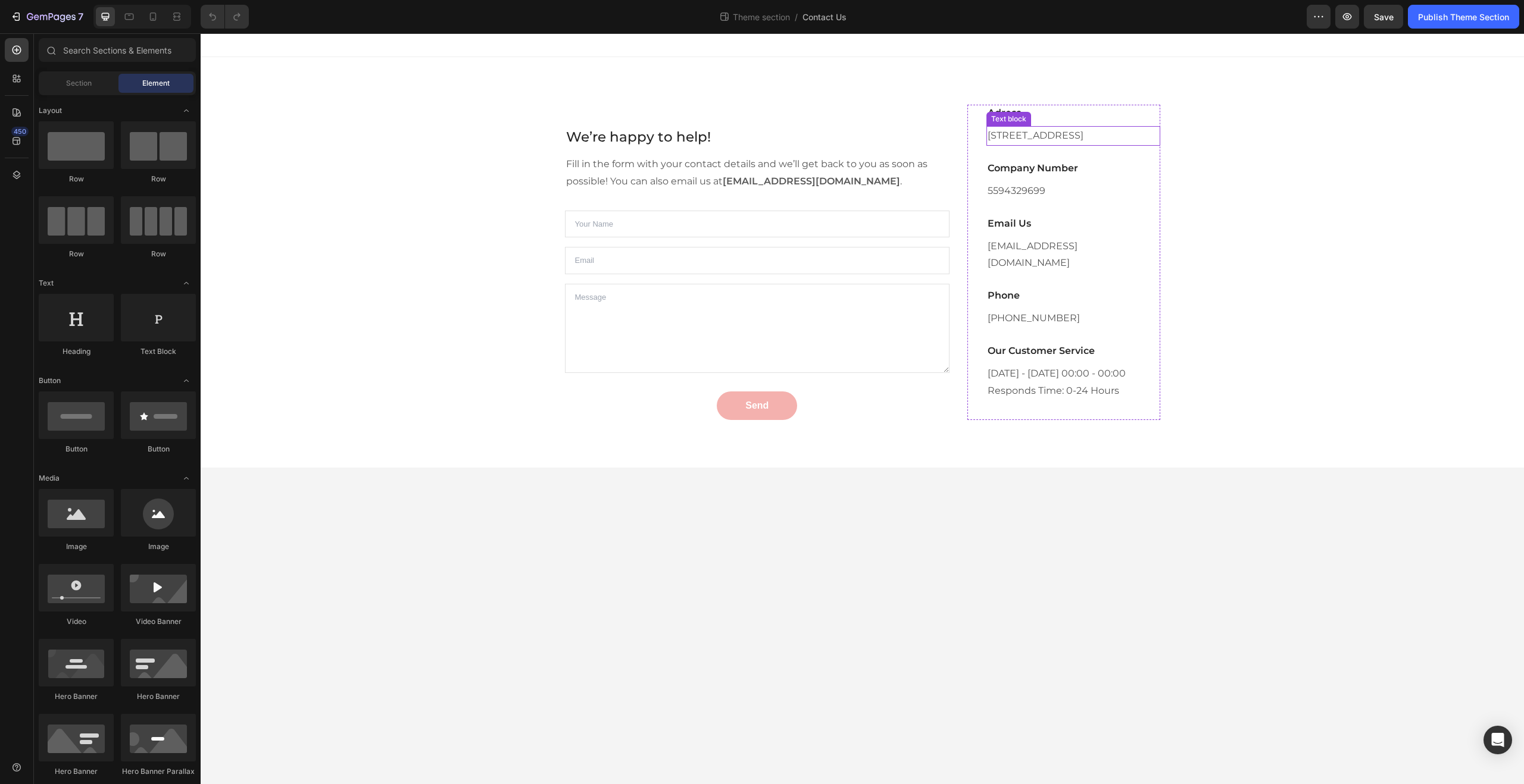
click at [1032, 143] on p "[STREET_ADDRESS]" at bounding box center [1073, 136] width 171 height 17
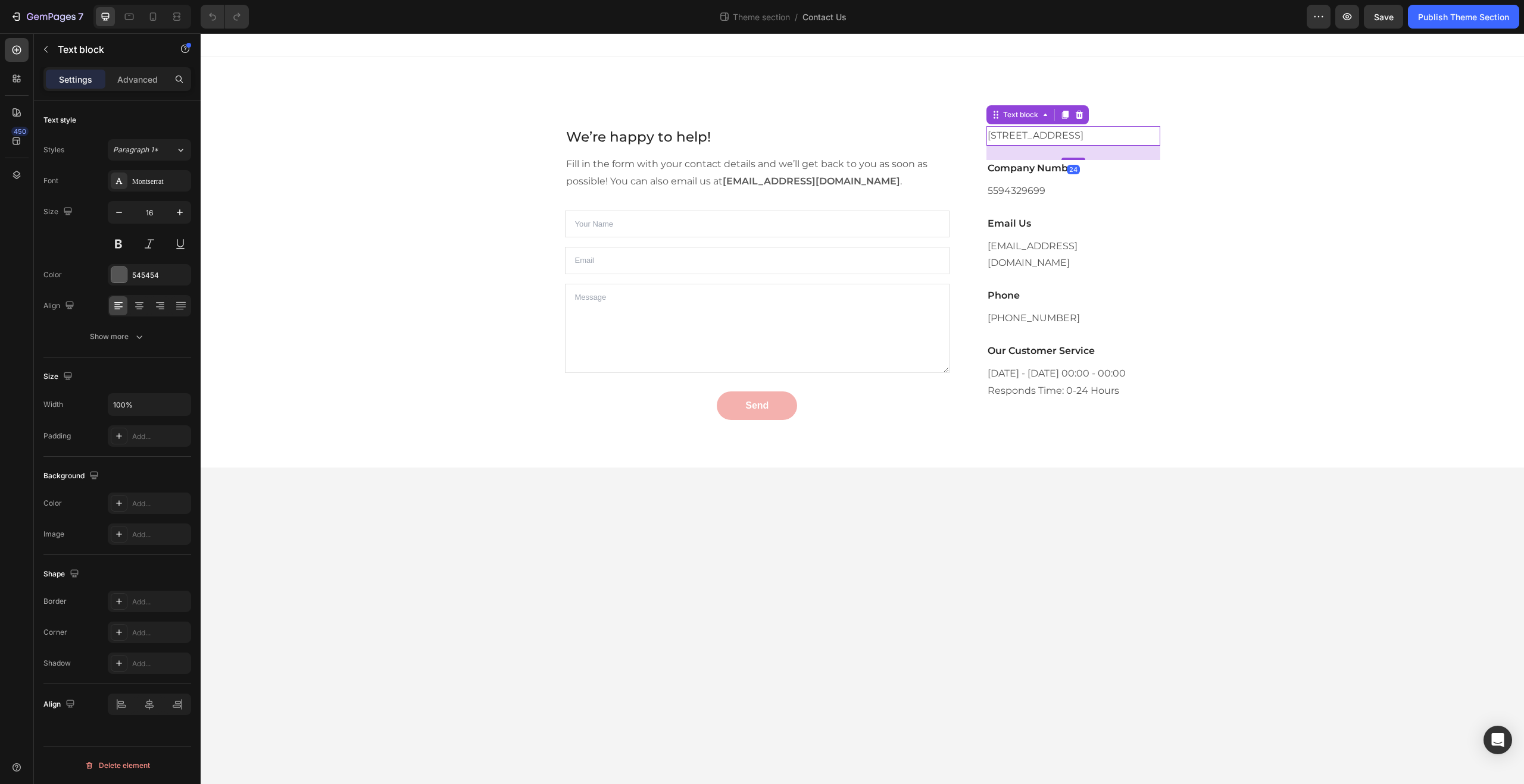
click at [1030, 145] on p "[STREET_ADDRESS]" at bounding box center [1073, 136] width 171 height 17
drag, startPoint x: 1030, startPoint y: 148, endPoint x: 991, endPoint y: 134, distance: 41.4
click at [991, 134] on p "[STREET_ADDRESS]" at bounding box center [1073, 136] width 171 height 17
click at [973, 134] on div "Adress Heading [STREET_ADDRESS] Text block 24 Company Number Heading 5594329699…" at bounding box center [1064, 262] width 192 height 315
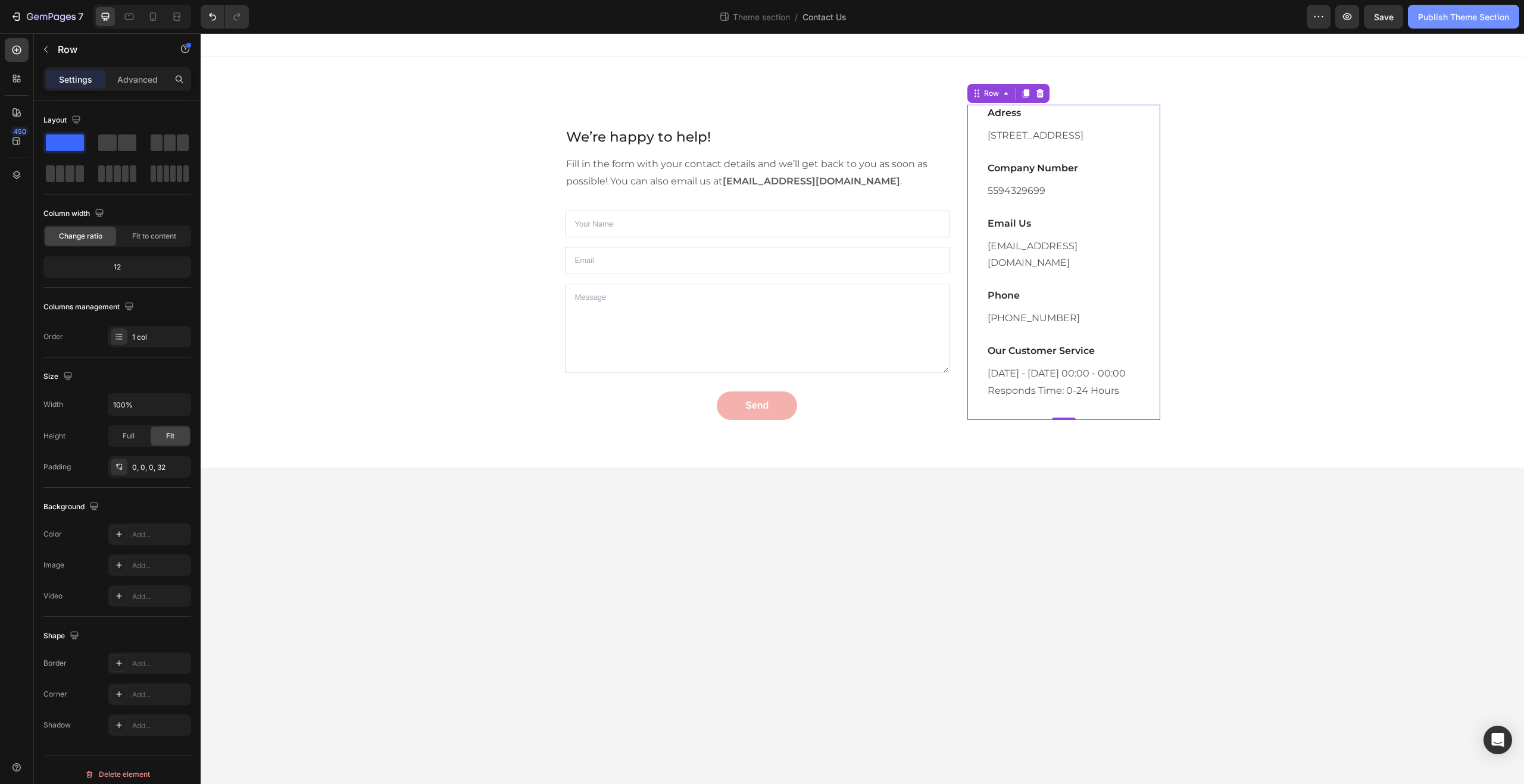
click at [1429, 20] on div "Publish Theme Section" at bounding box center [1463, 17] width 91 height 13
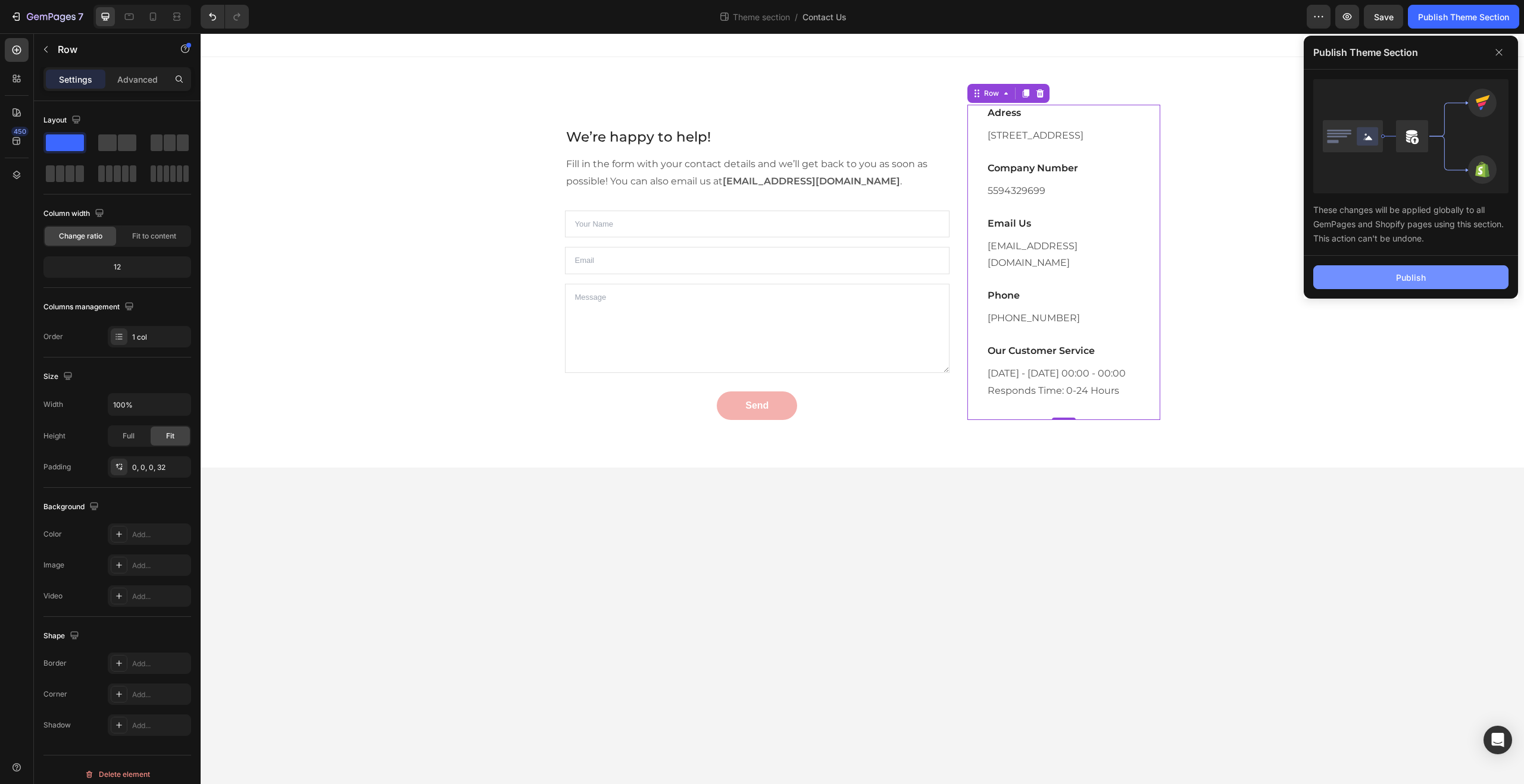
click at [1368, 280] on button "Publish" at bounding box center [1411, 277] width 195 height 24
